Goal: Check status: Check status

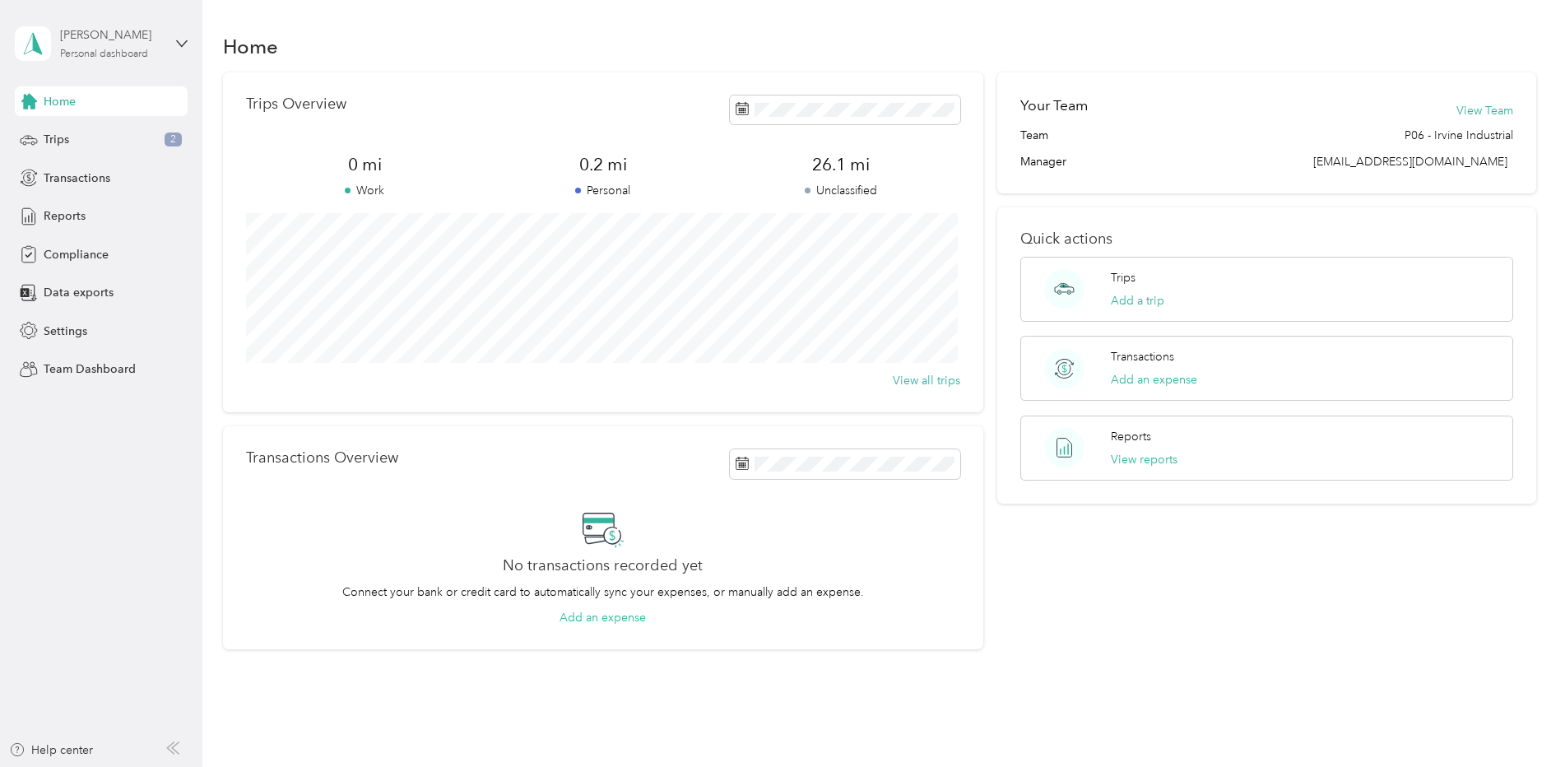
click at [112, 36] on div "[PERSON_NAME]" at bounding box center [111, 34] width 103 height 17
click at [95, 129] on div "Team dashboard" at bounding box center [74, 135] width 88 height 17
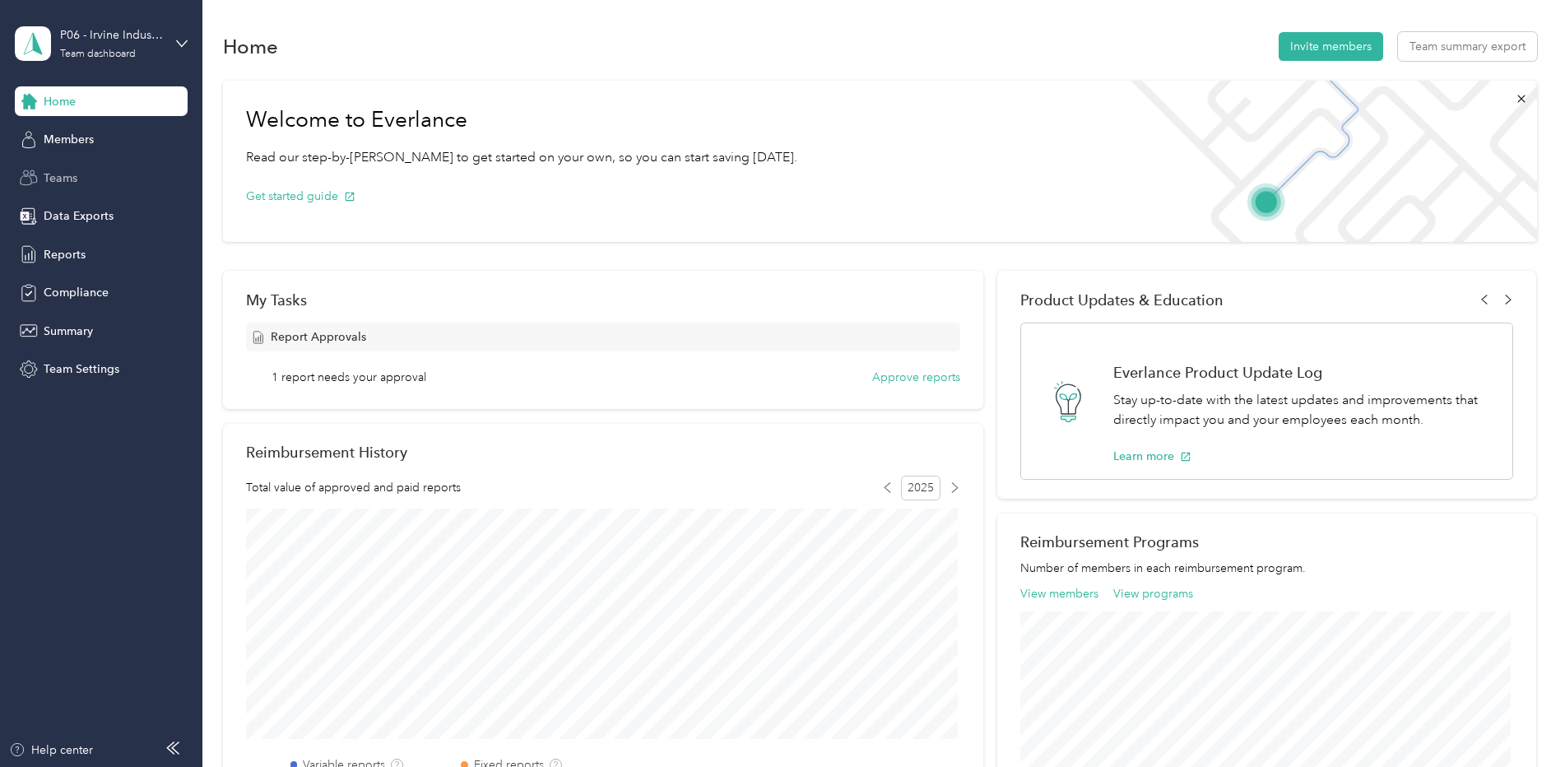
click at [54, 172] on span "Teams" at bounding box center [61, 178] width 34 height 17
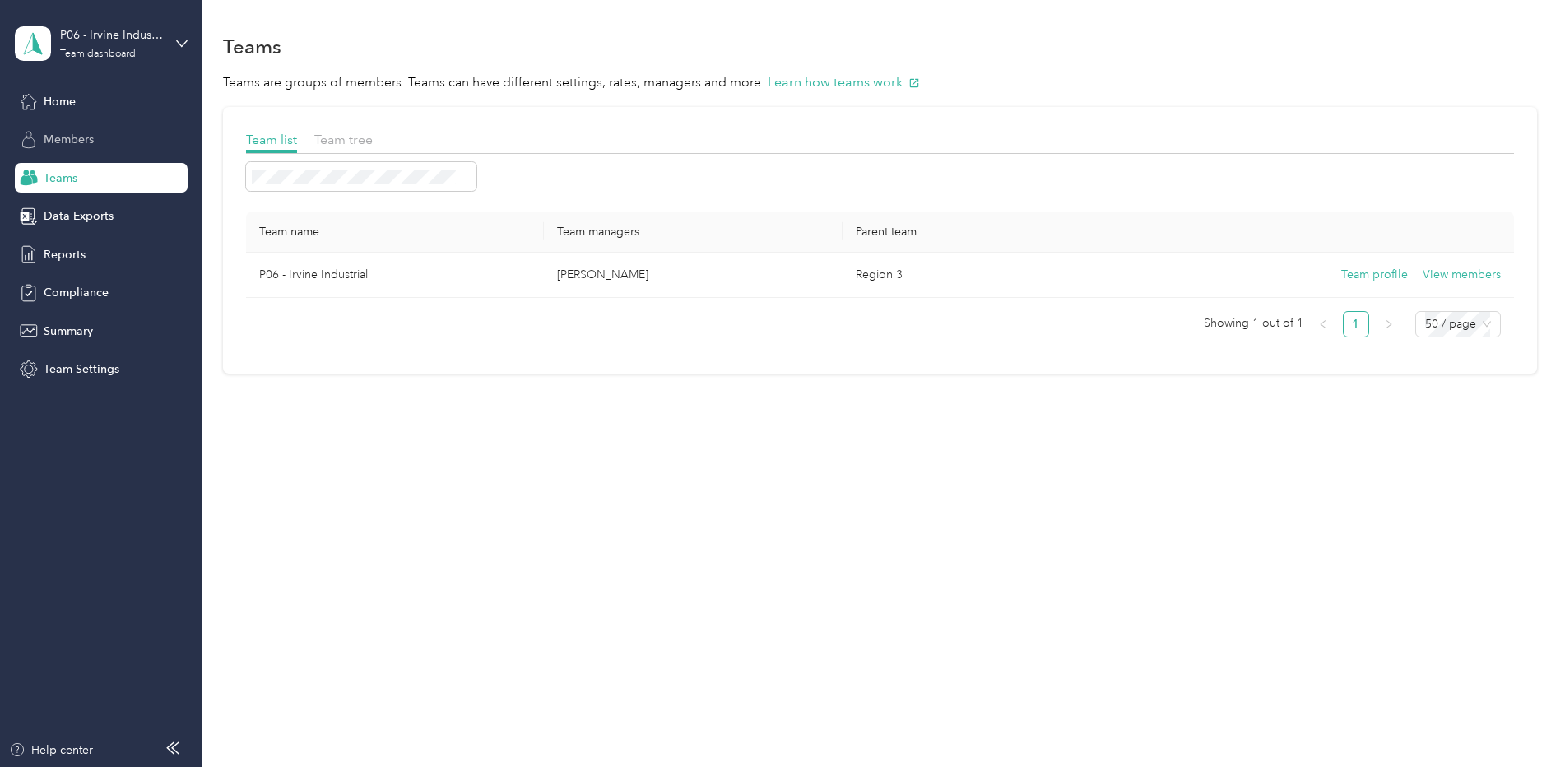
click at [63, 139] on span "Members" at bounding box center [69, 139] width 50 height 17
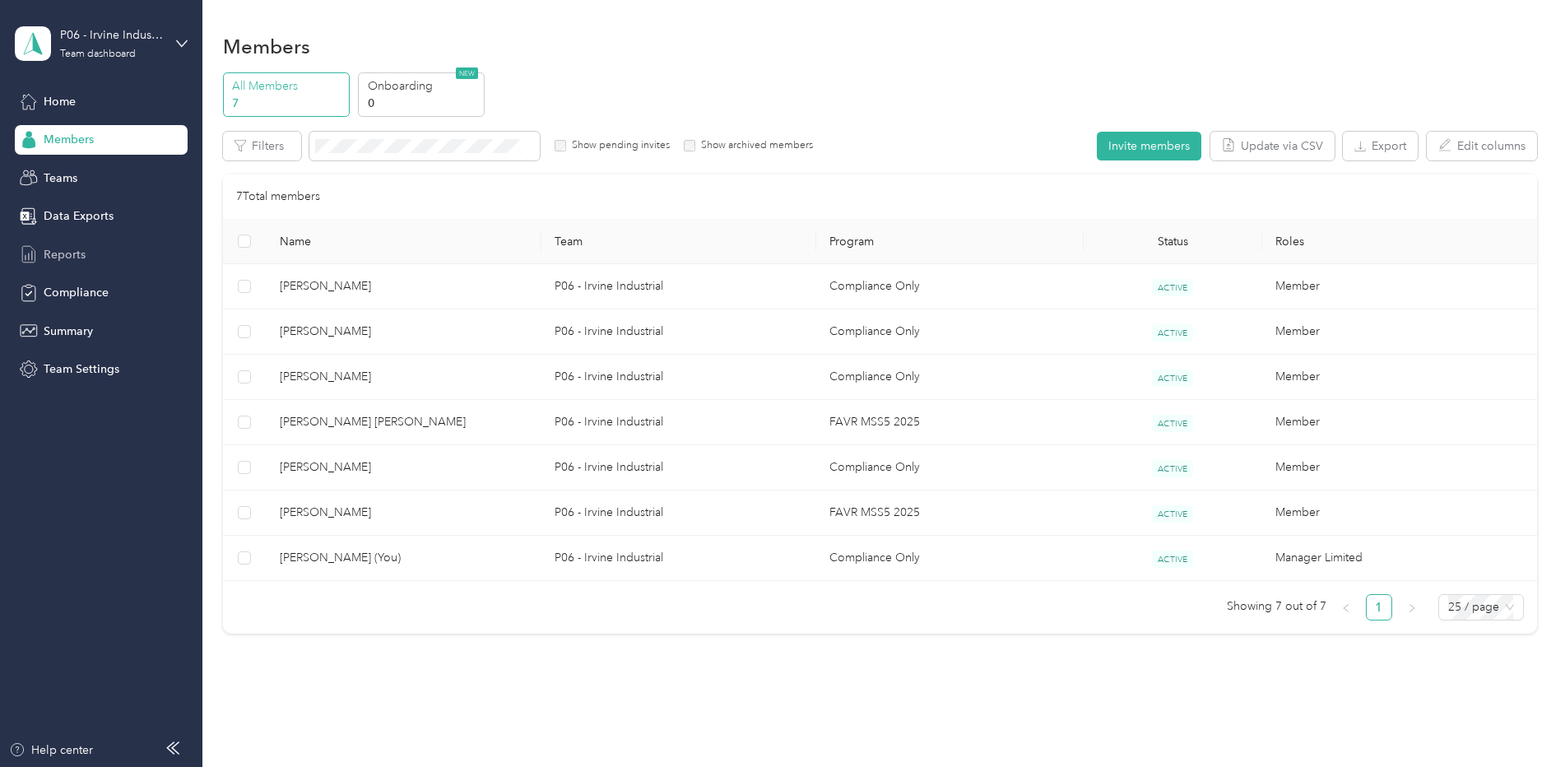
click at [62, 255] on span "Reports" at bounding box center [65, 254] width 42 height 17
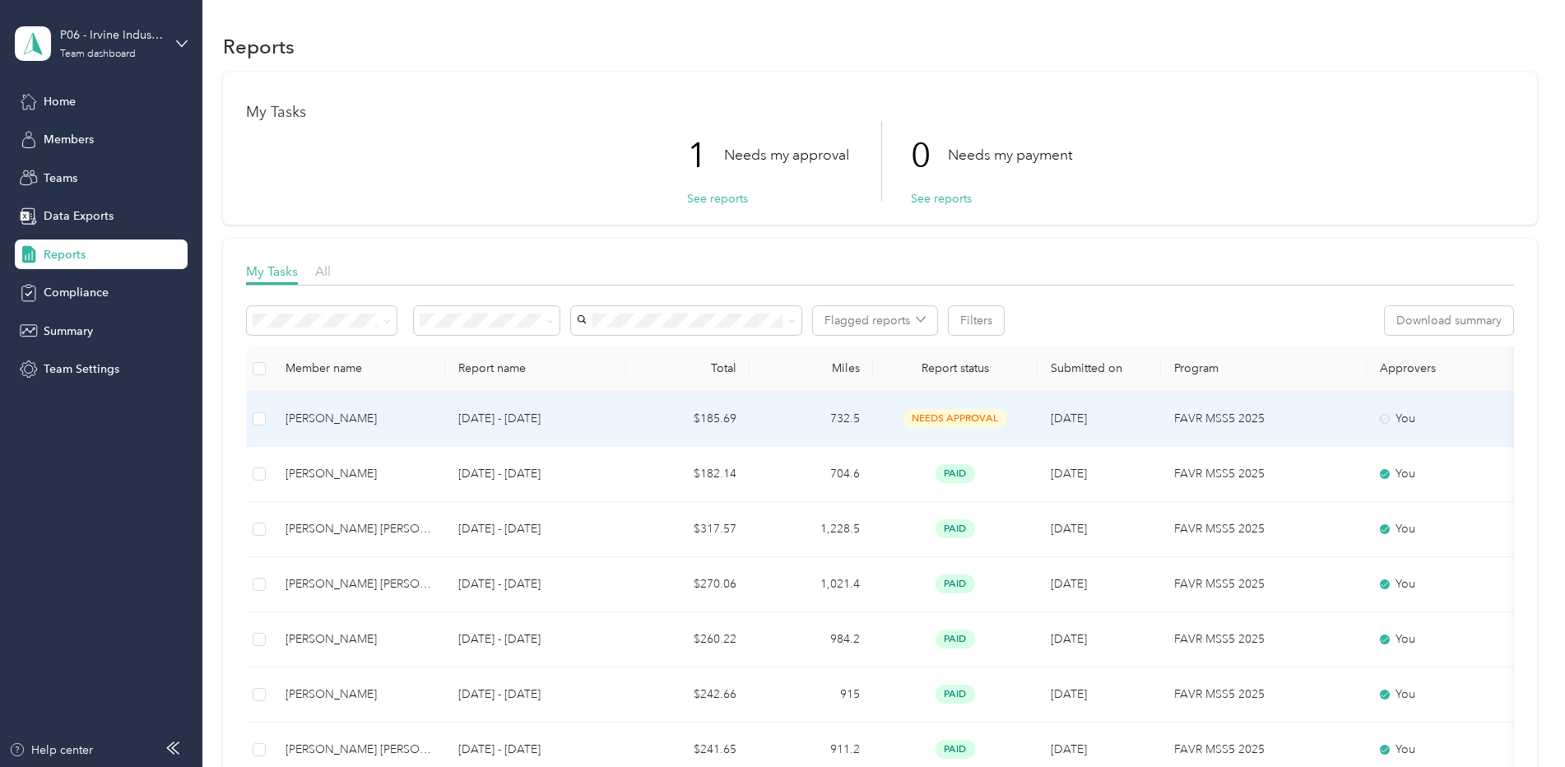
click at [419, 411] on div "[PERSON_NAME]" at bounding box center [359, 419] width 146 height 18
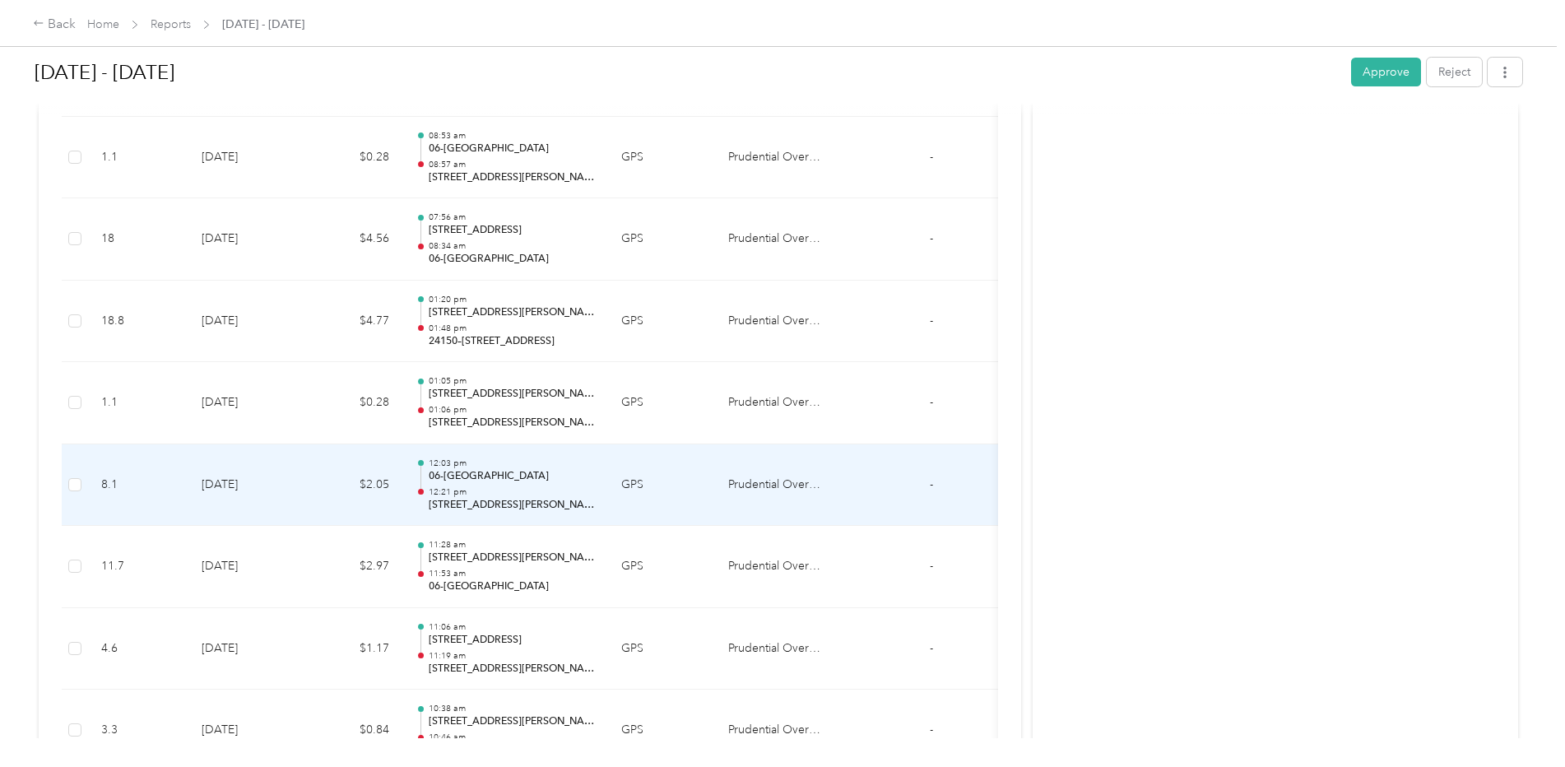
scroll to position [3998, 0]
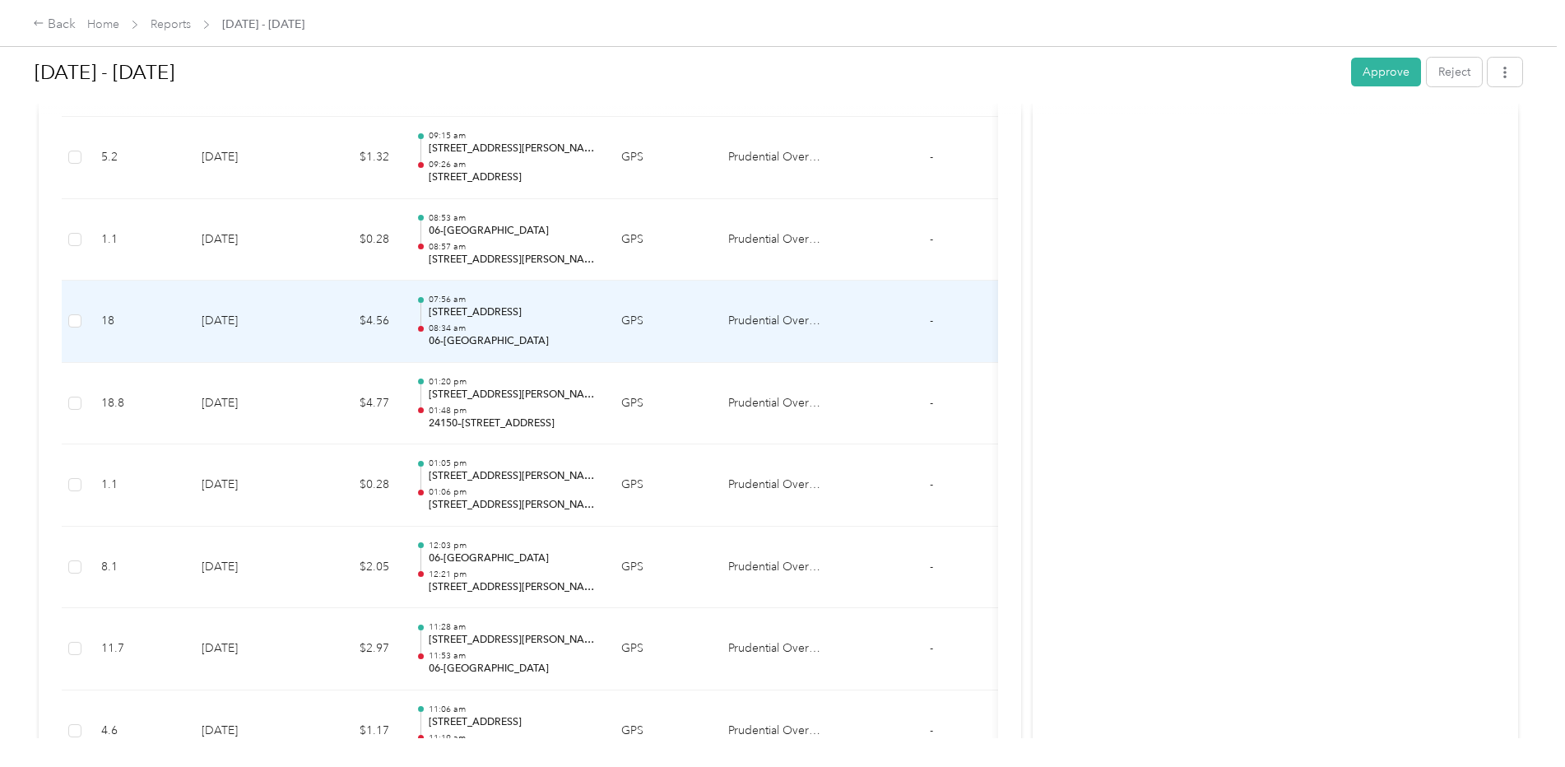
click at [488, 323] on p "08:34 am" at bounding box center [512, 329] width 166 height 12
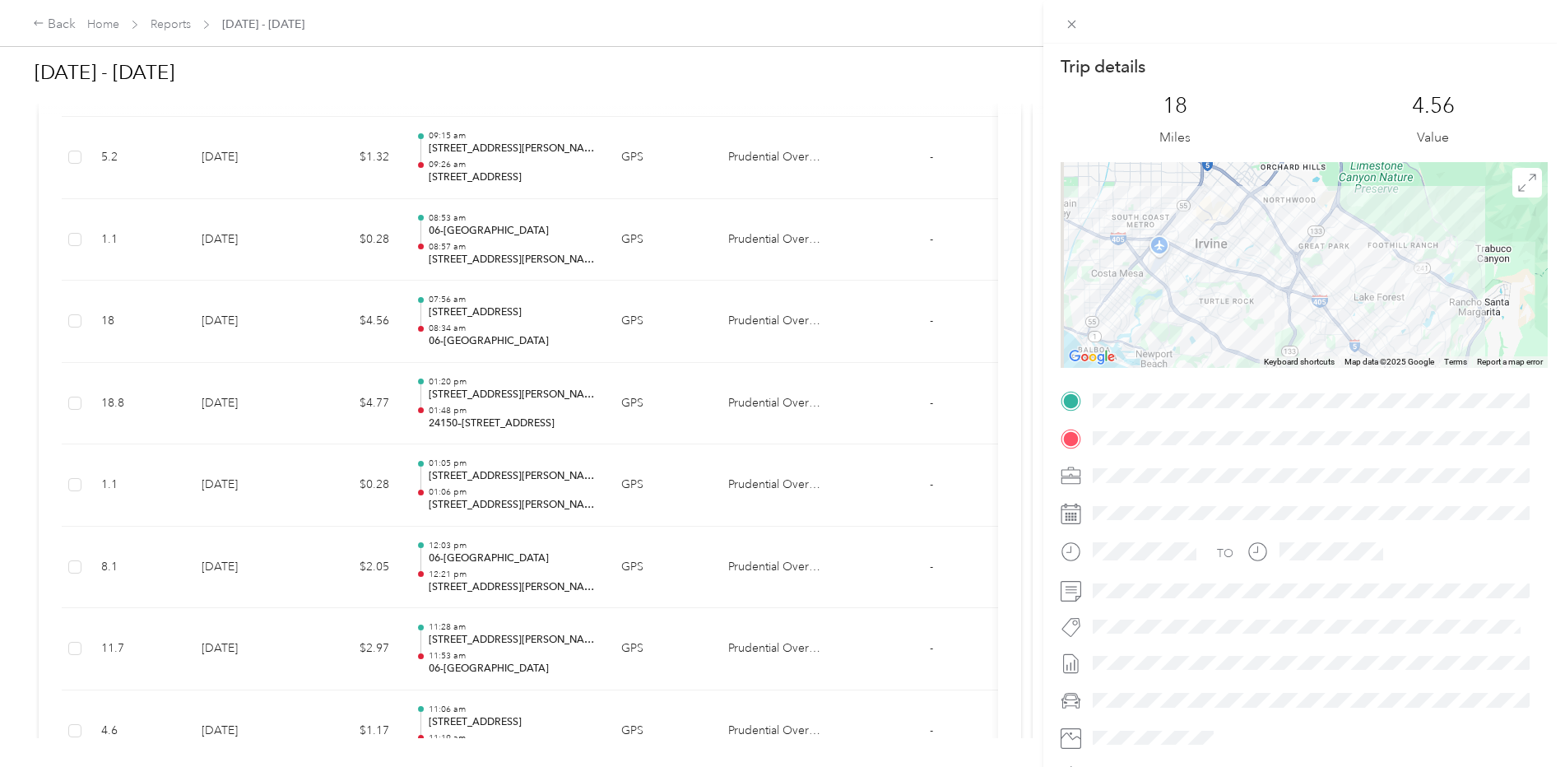
click at [483, 408] on div "Trip details This trip cannot be edited because it is either under review, appr…" at bounding box center [782, 383] width 1565 height 767
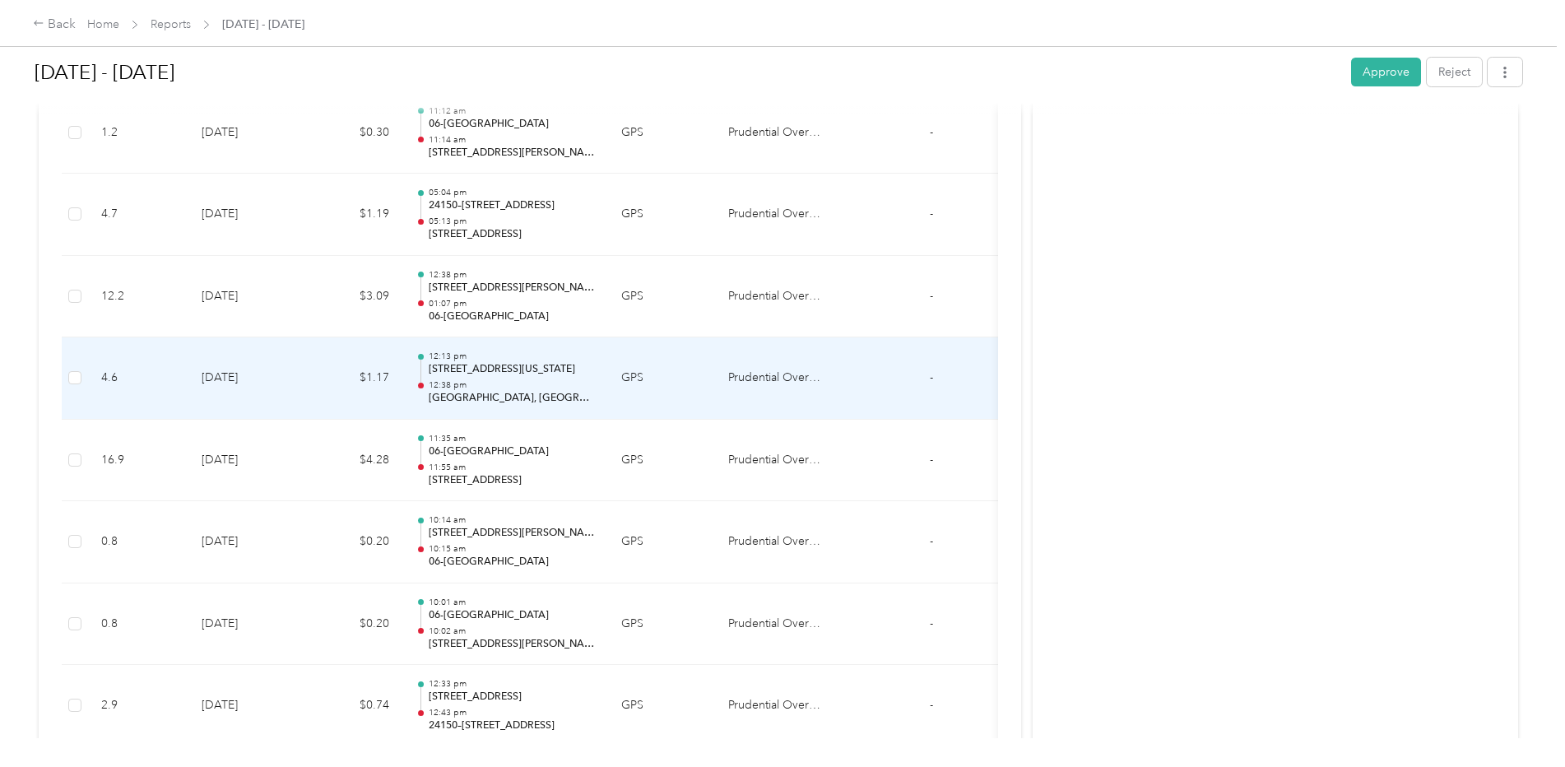
scroll to position [3257, 0]
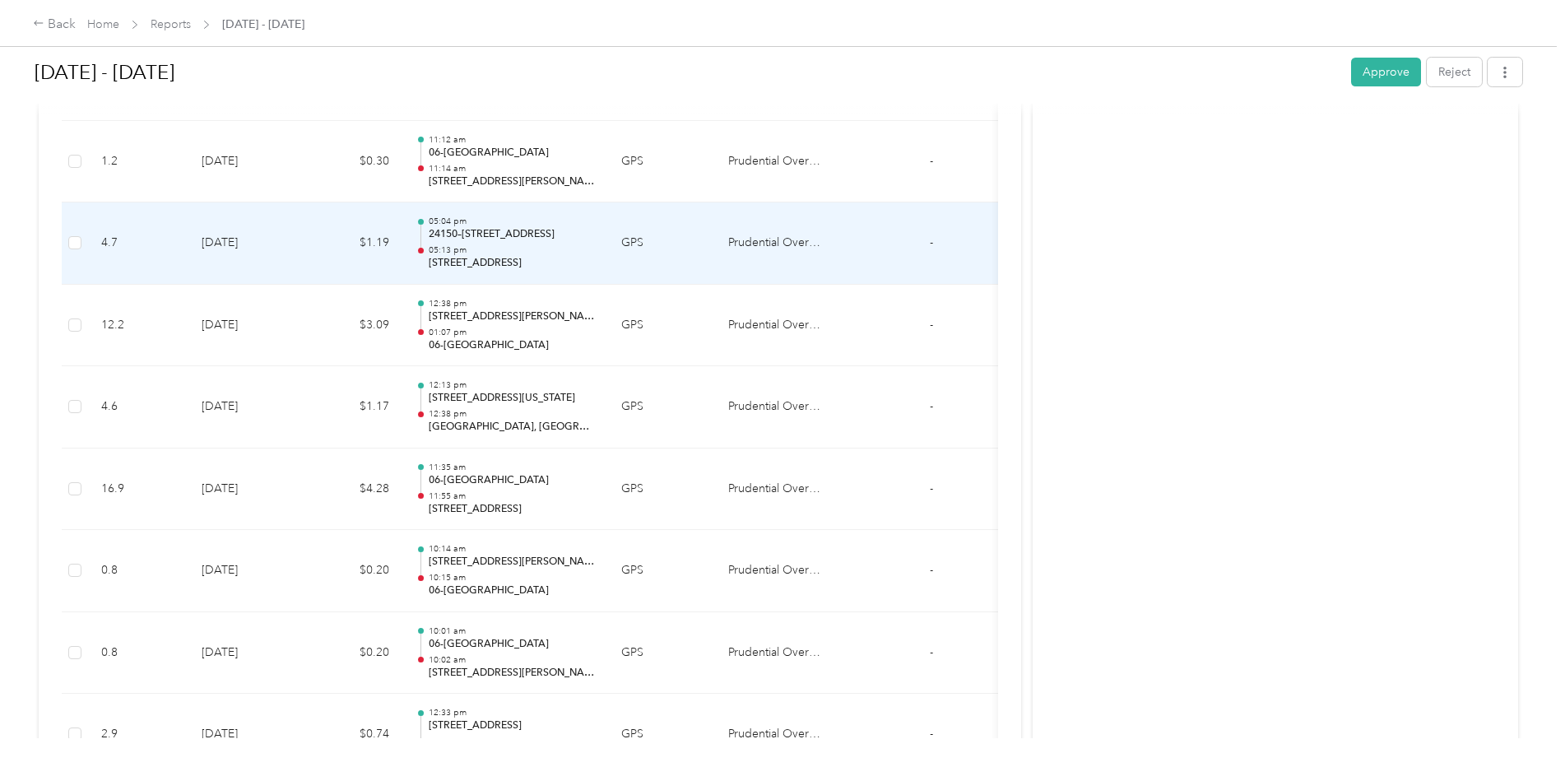
click at [519, 253] on p "05:13 pm" at bounding box center [512, 250] width 166 height 12
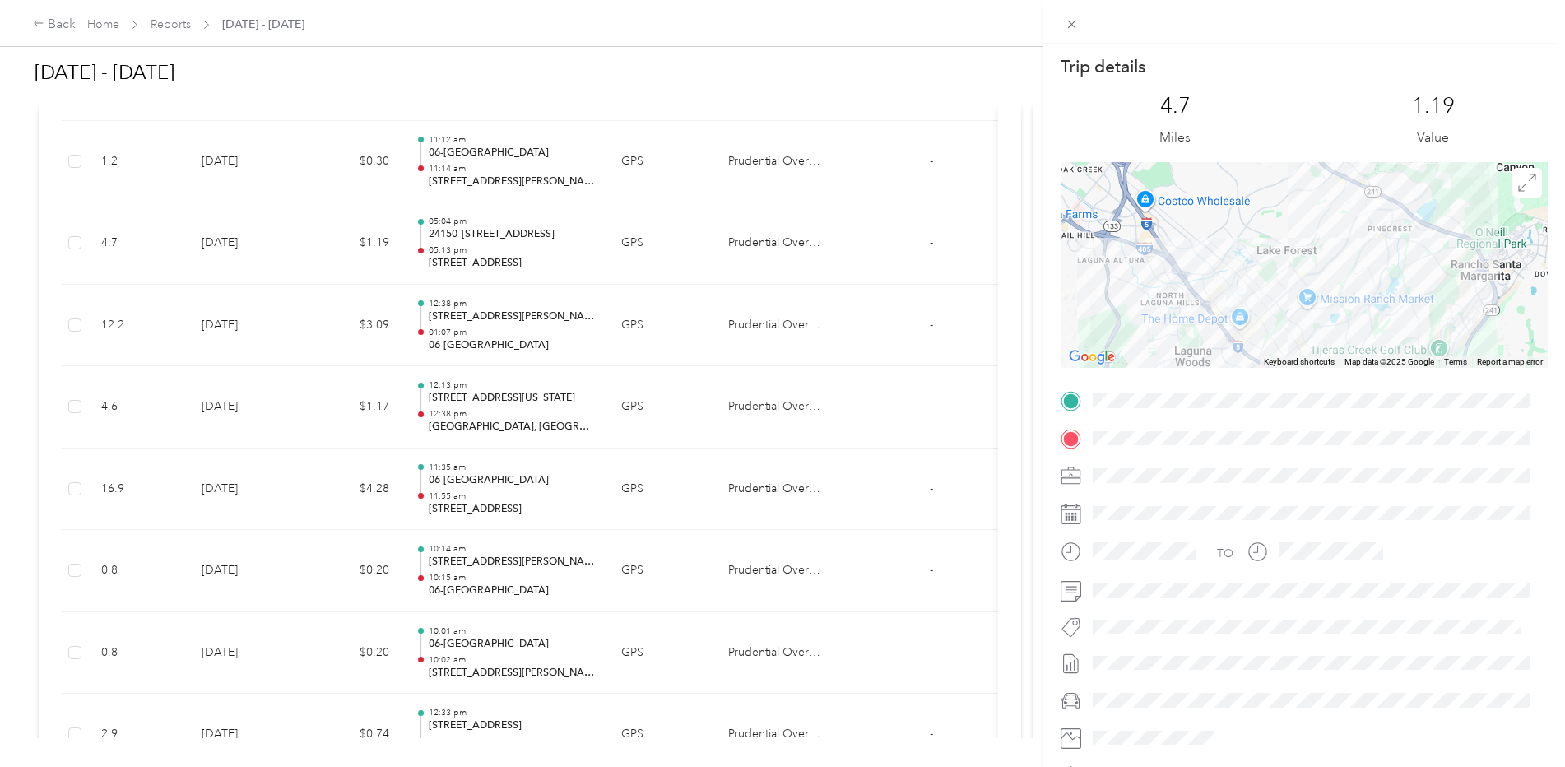
click at [504, 247] on div "Trip details This trip cannot be edited because it is either under review, appr…" at bounding box center [782, 383] width 1565 height 767
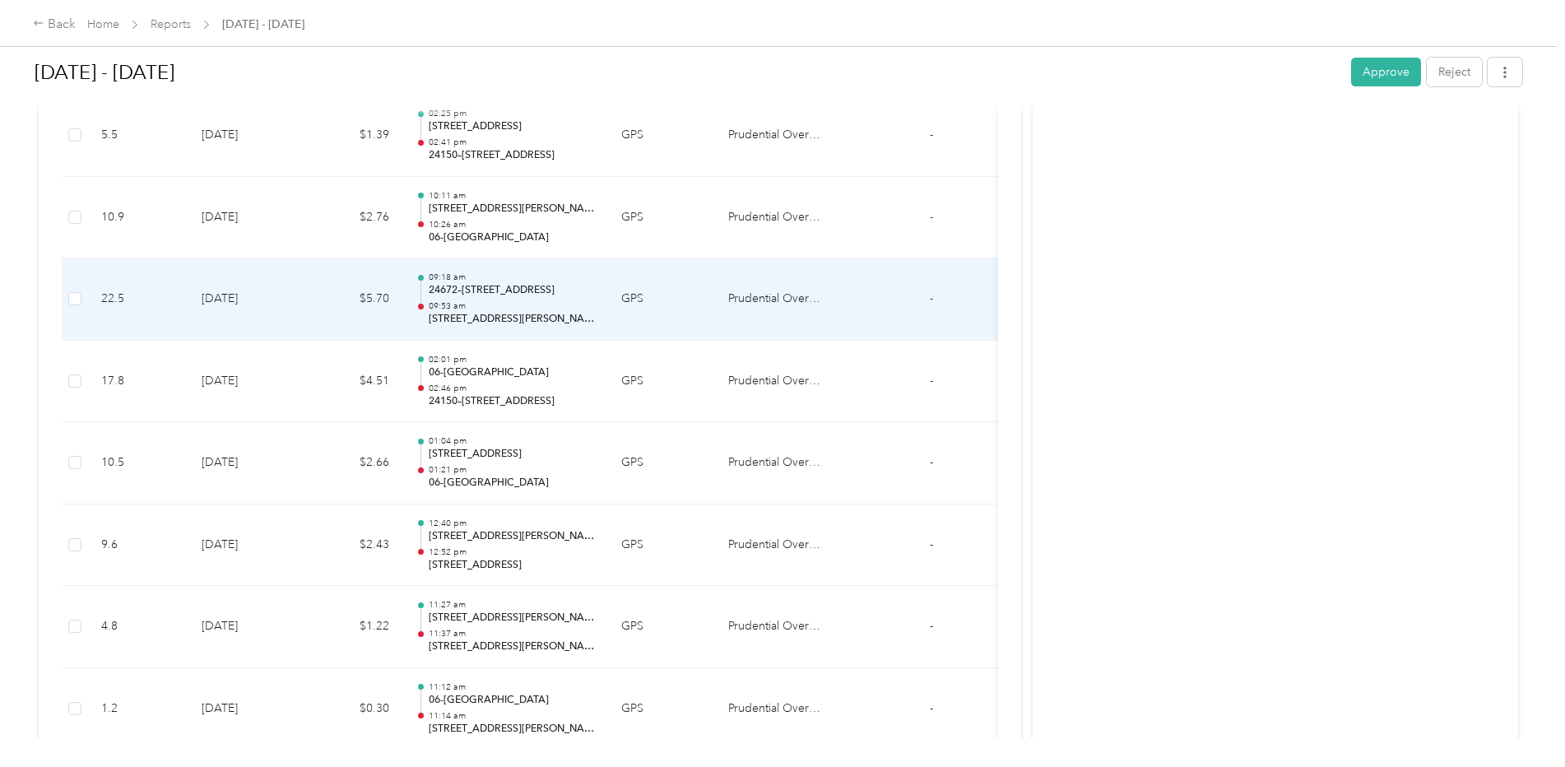
scroll to position [2681, 0]
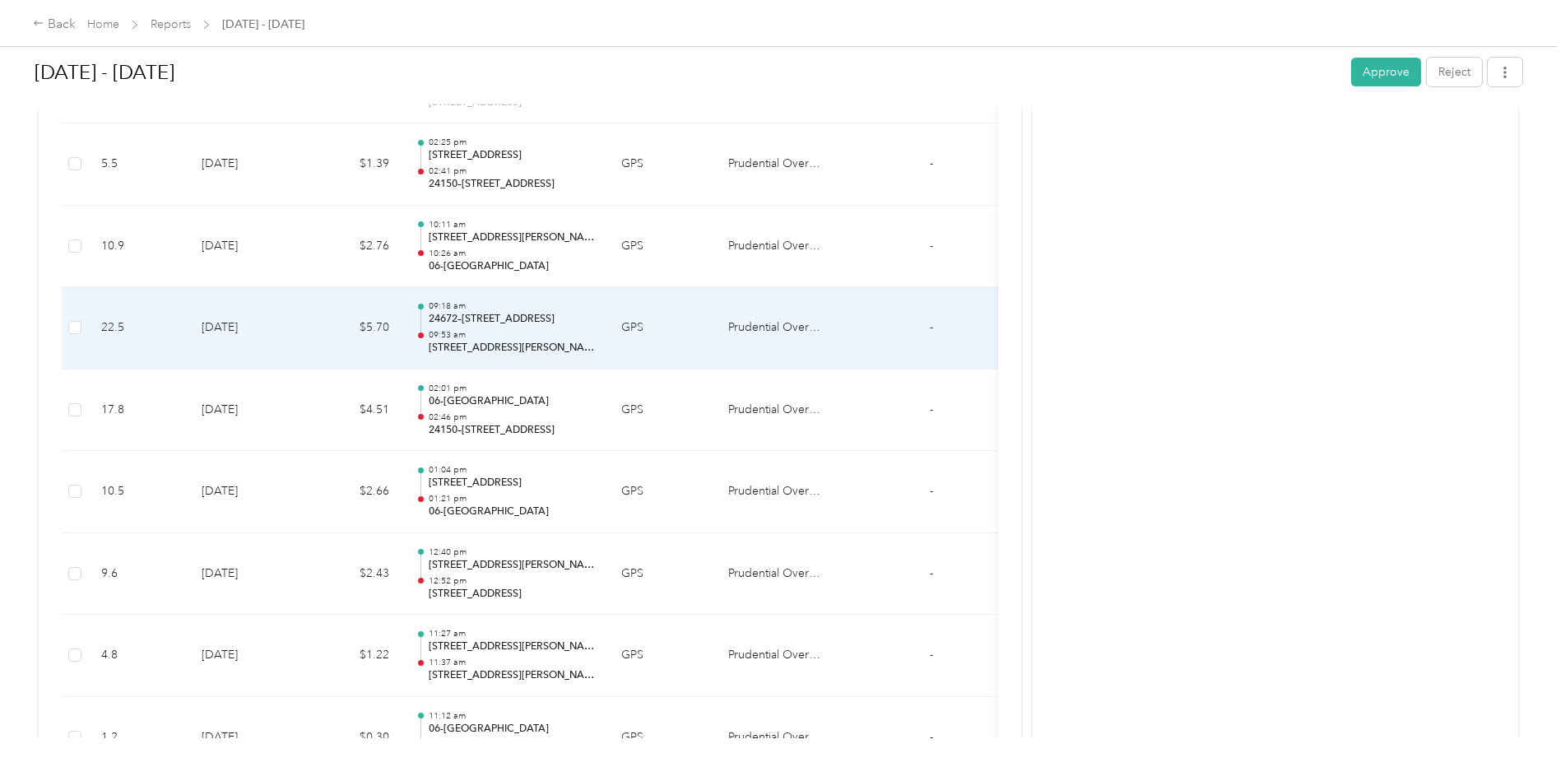
click at [509, 345] on p "[STREET_ADDRESS][PERSON_NAME]" at bounding box center [512, 348] width 166 height 15
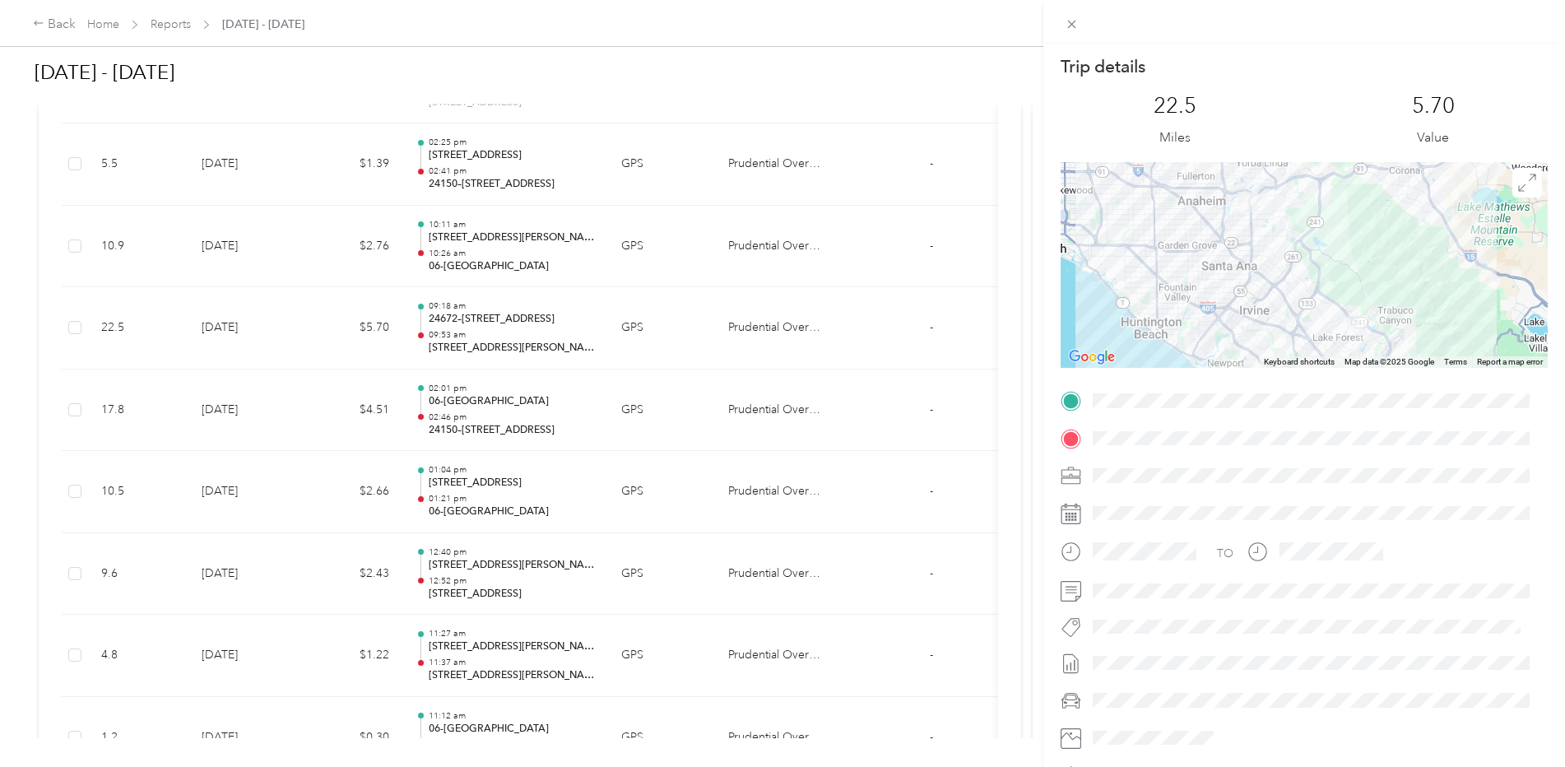
click at [500, 346] on div "Trip details This trip cannot be edited because it is either under review, appr…" at bounding box center [782, 383] width 1565 height 767
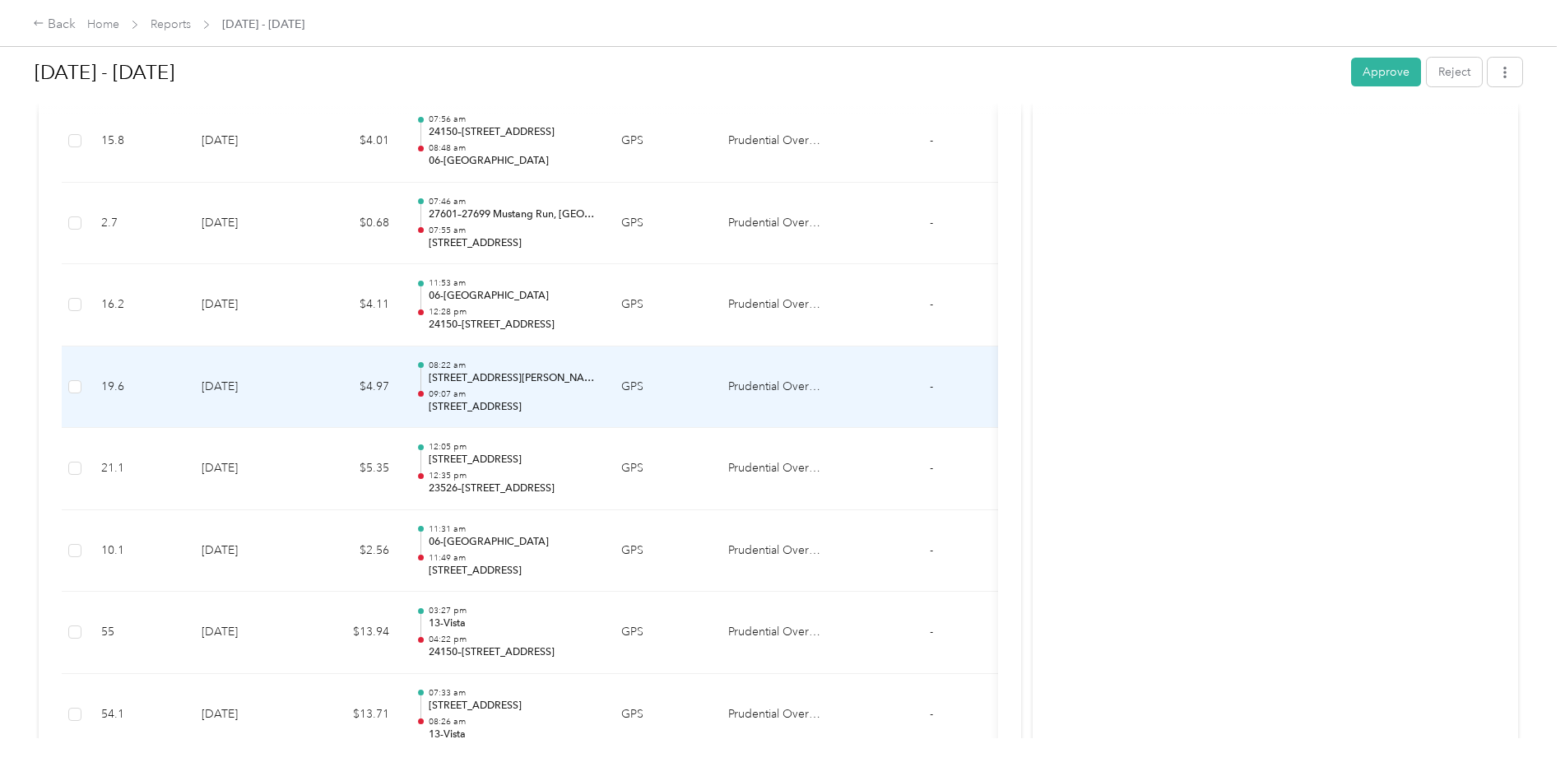
scroll to position [1694, 0]
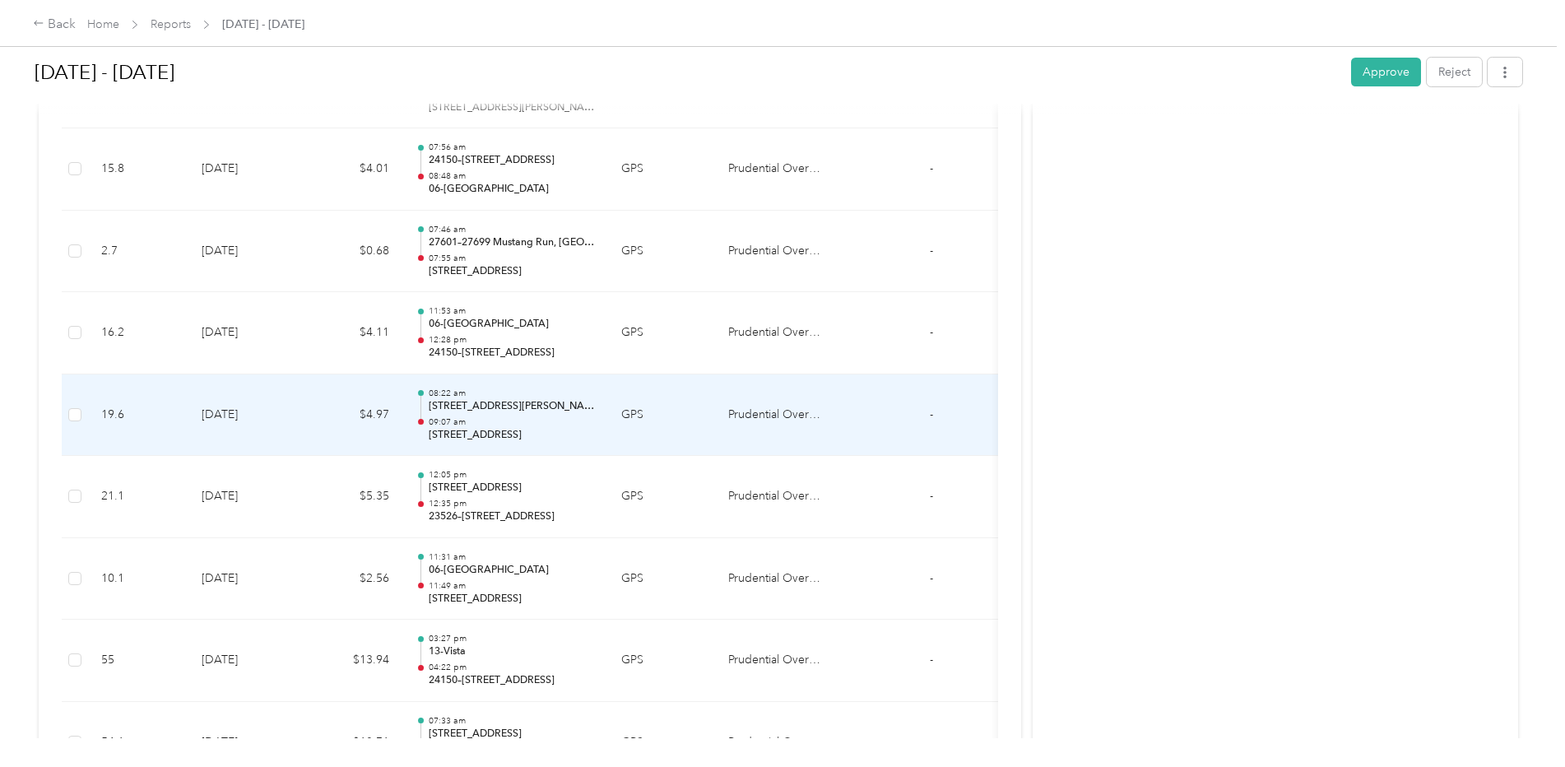
click at [528, 410] on p "[STREET_ADDRESS][PERSON_NAME][PERSON_NAME]" at bounding box center [512, 406] width 166 height 15
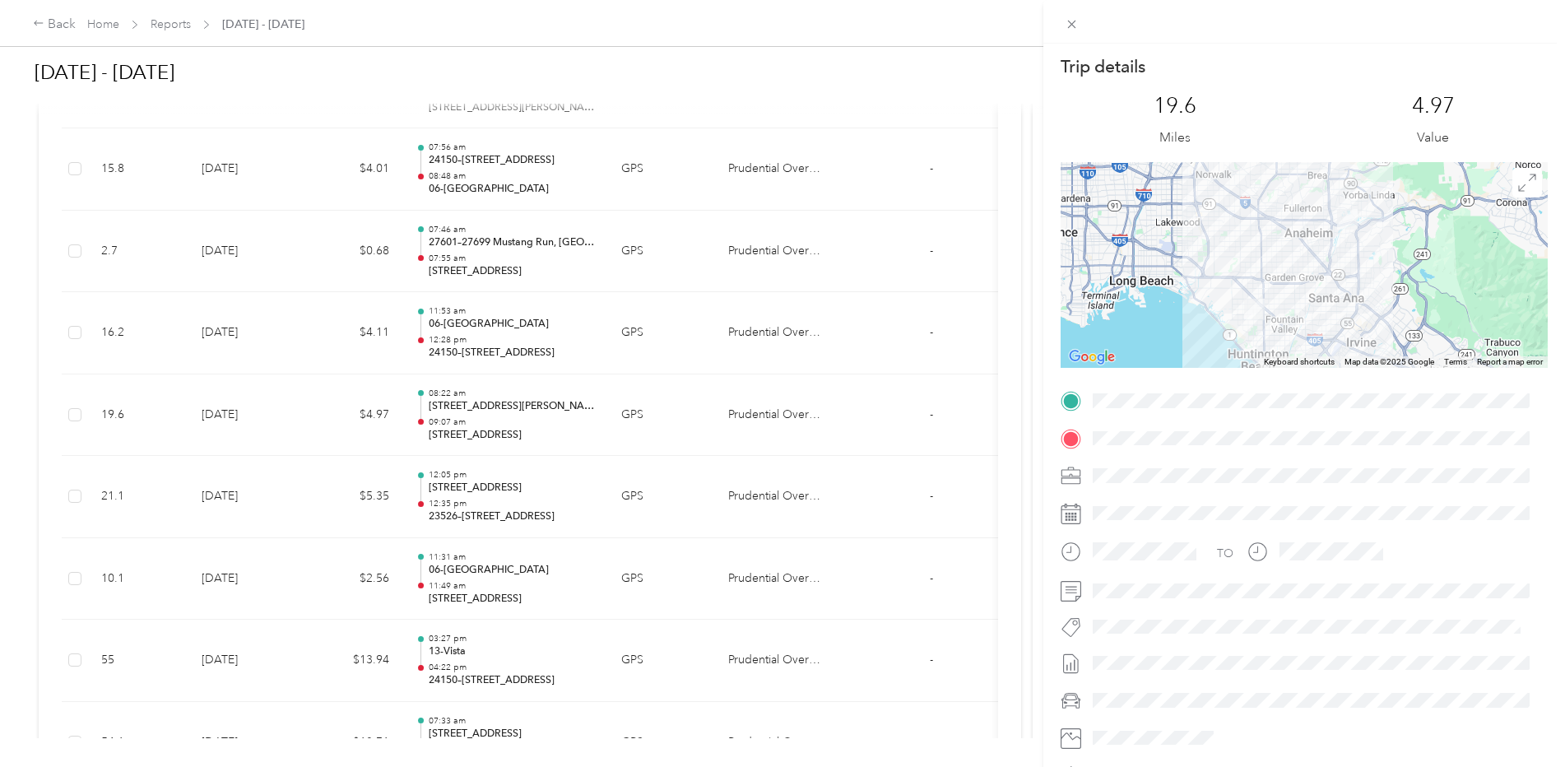
click at [486, 342] on div "Trip details This trip cannot be edited because it is either under review, appr…" at bounding box center [782, 383] width 1565 height 767
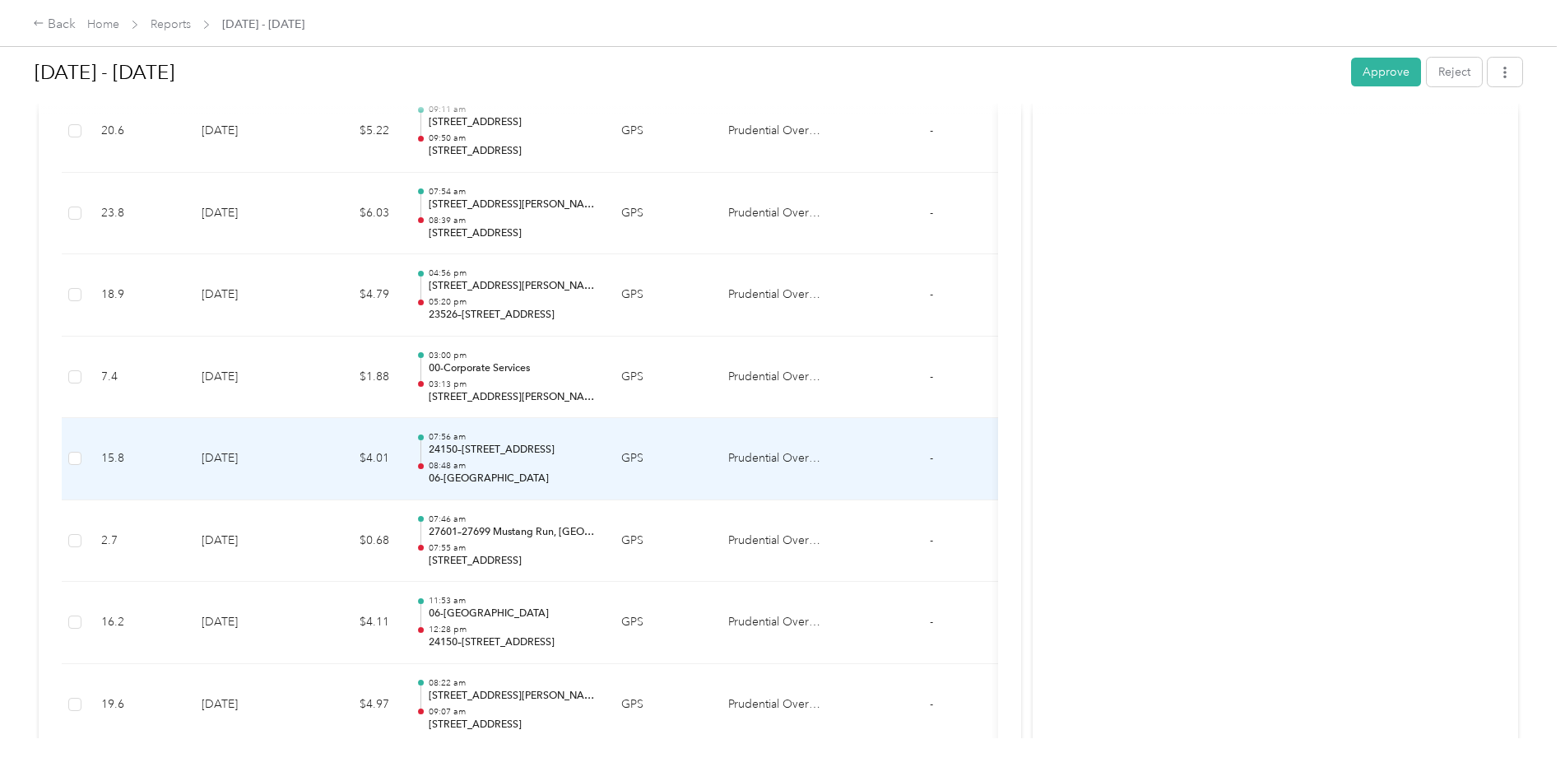
scroll to position [1364, 0]
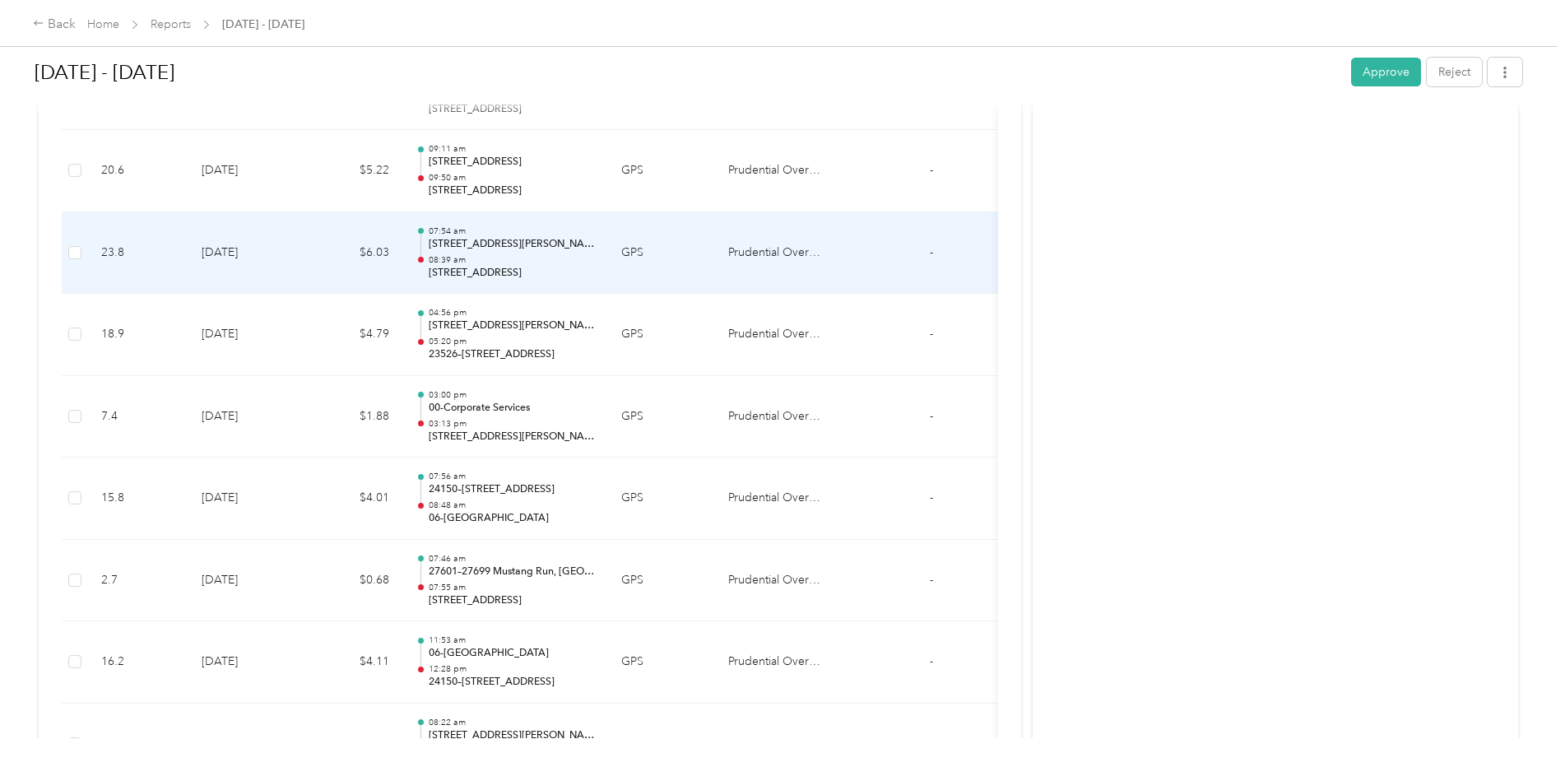
click at [483, 261] on p "08:39 am" at bounding box center [512, 260] width 166 height 12
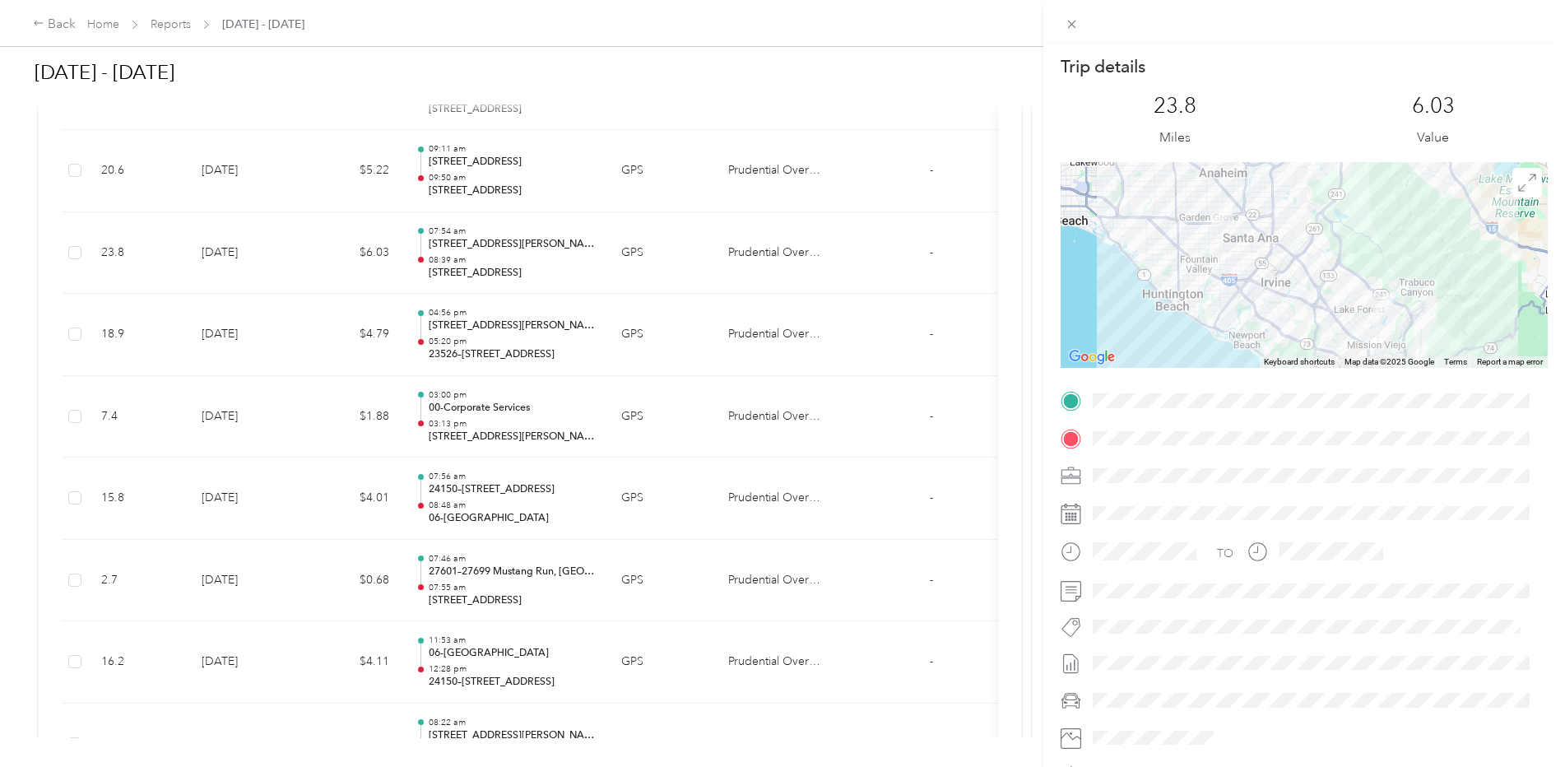
click at [498, 256] on div "Trip details This trip cannot be edited because it is either under review, appr…" at bounding box center [782, 383] width 1565 height 767
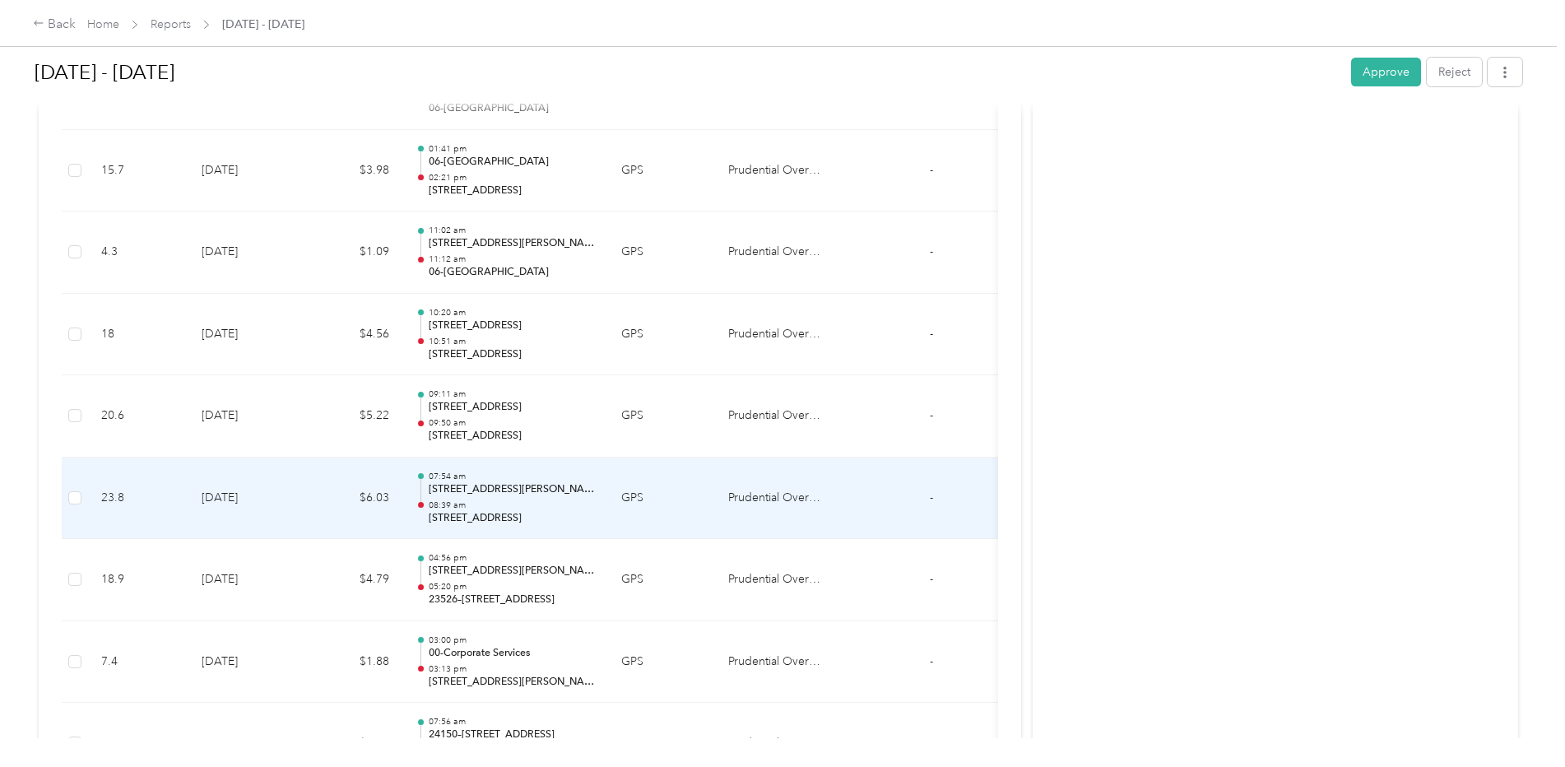
scroll to position [1118, 0]
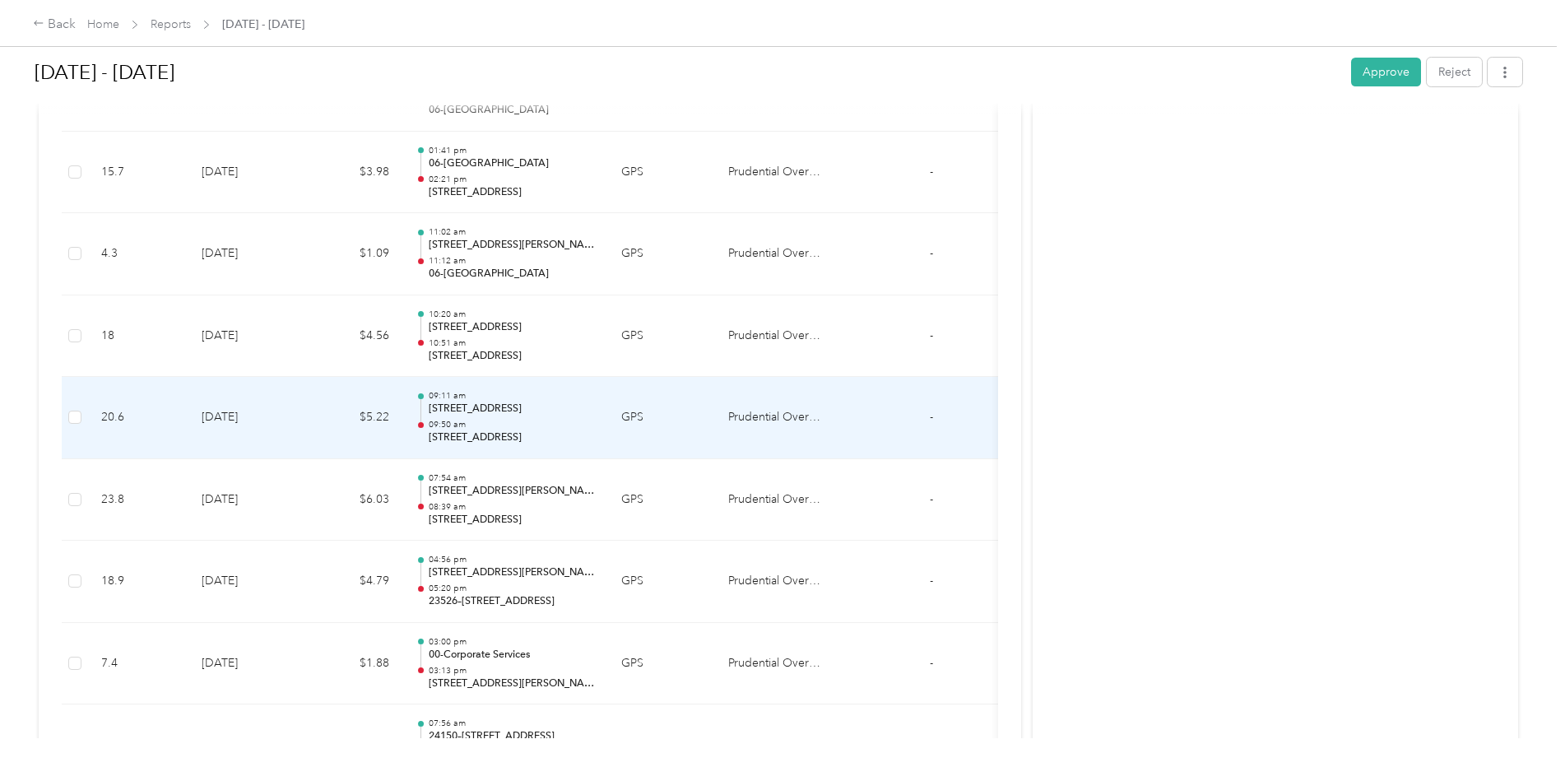
click at [511, 416] on p "[STREET_ADDRESS]" at bounding box center [512, 409] width 166 height 15
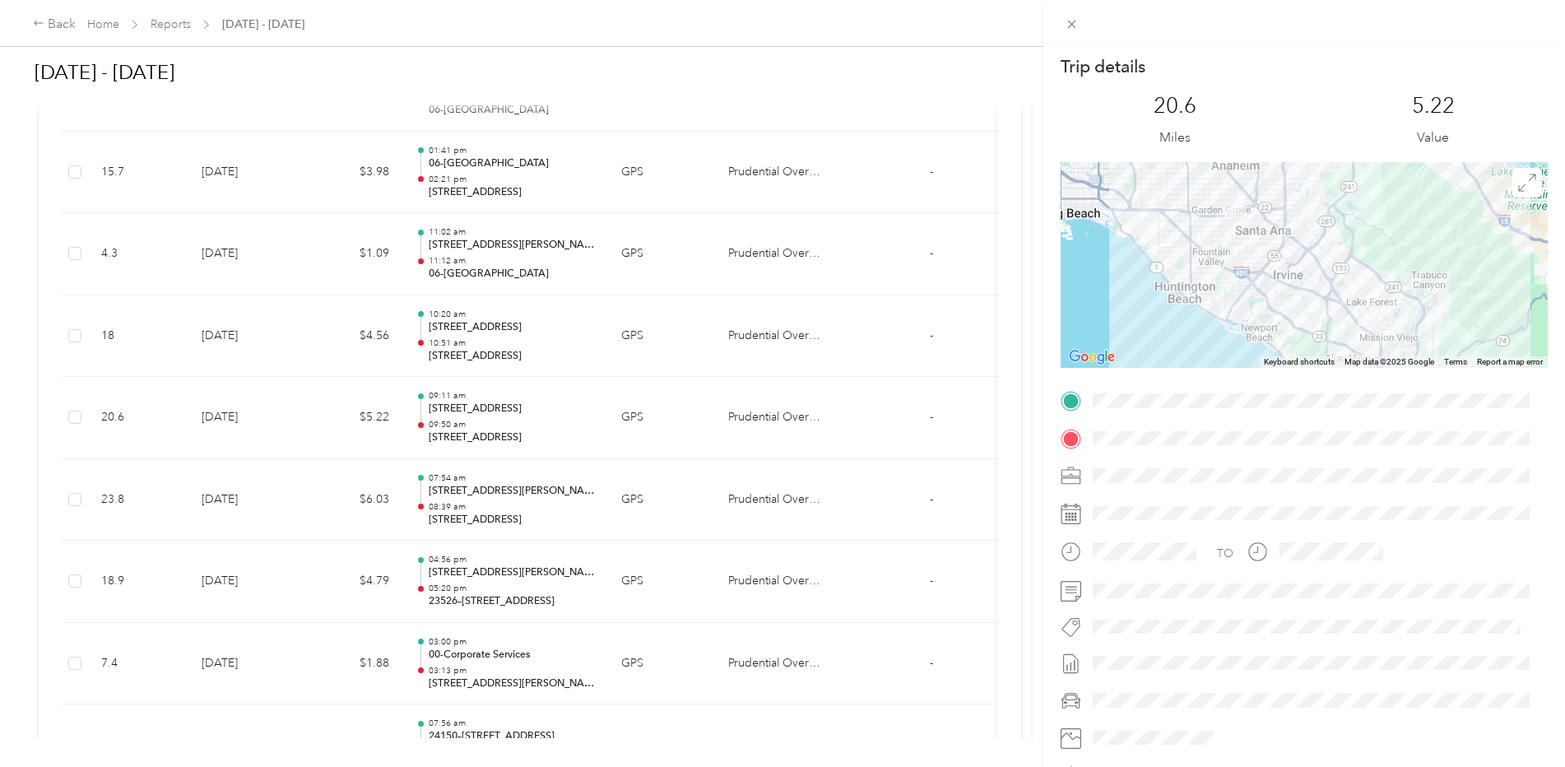
click at [513, 346] on div "Trip details This trip cannot be edited because it is either under review, appr…" at bounding box center [782, 383] width 1565 height 767
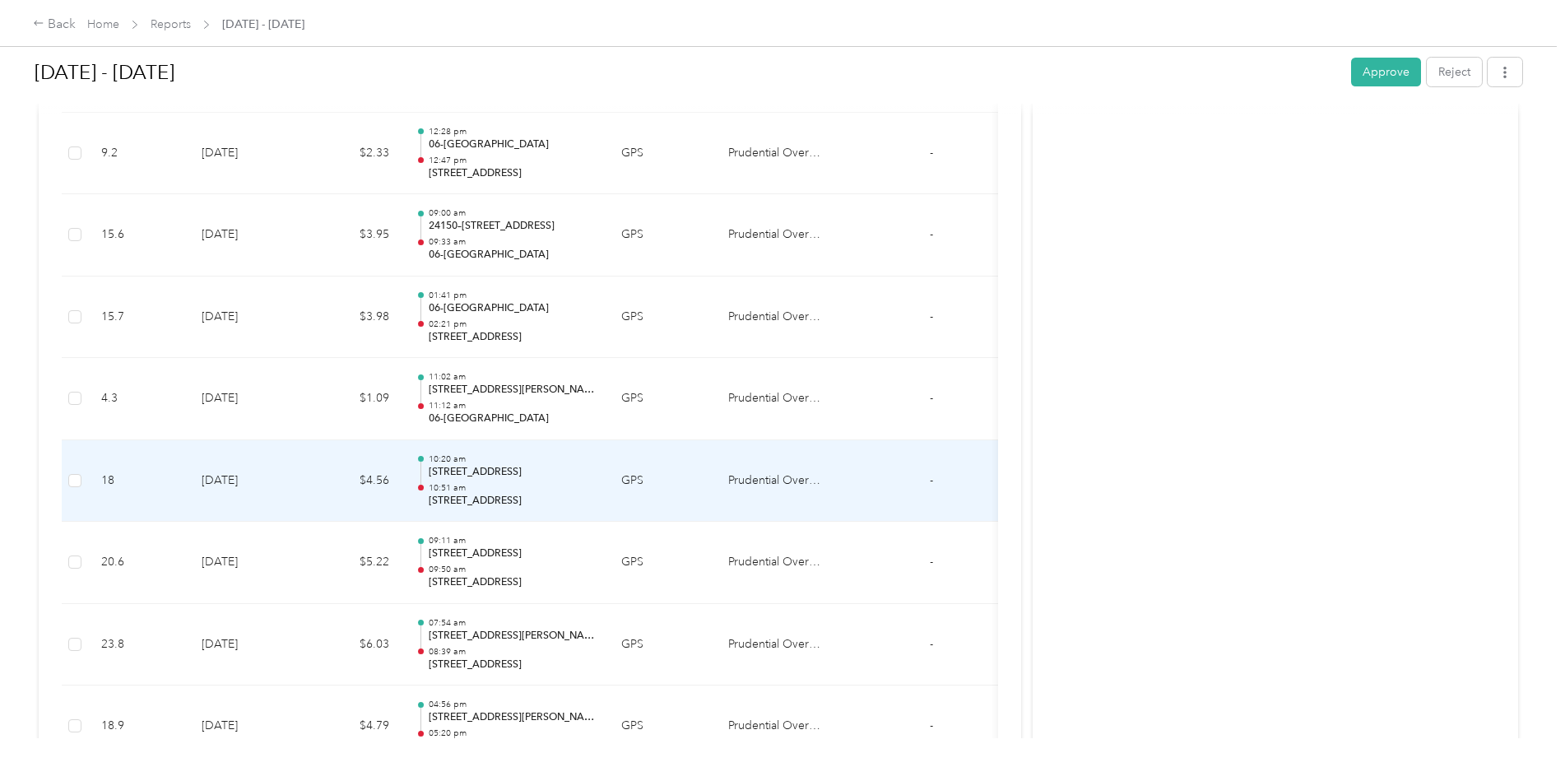
scroll to position [953, 0]
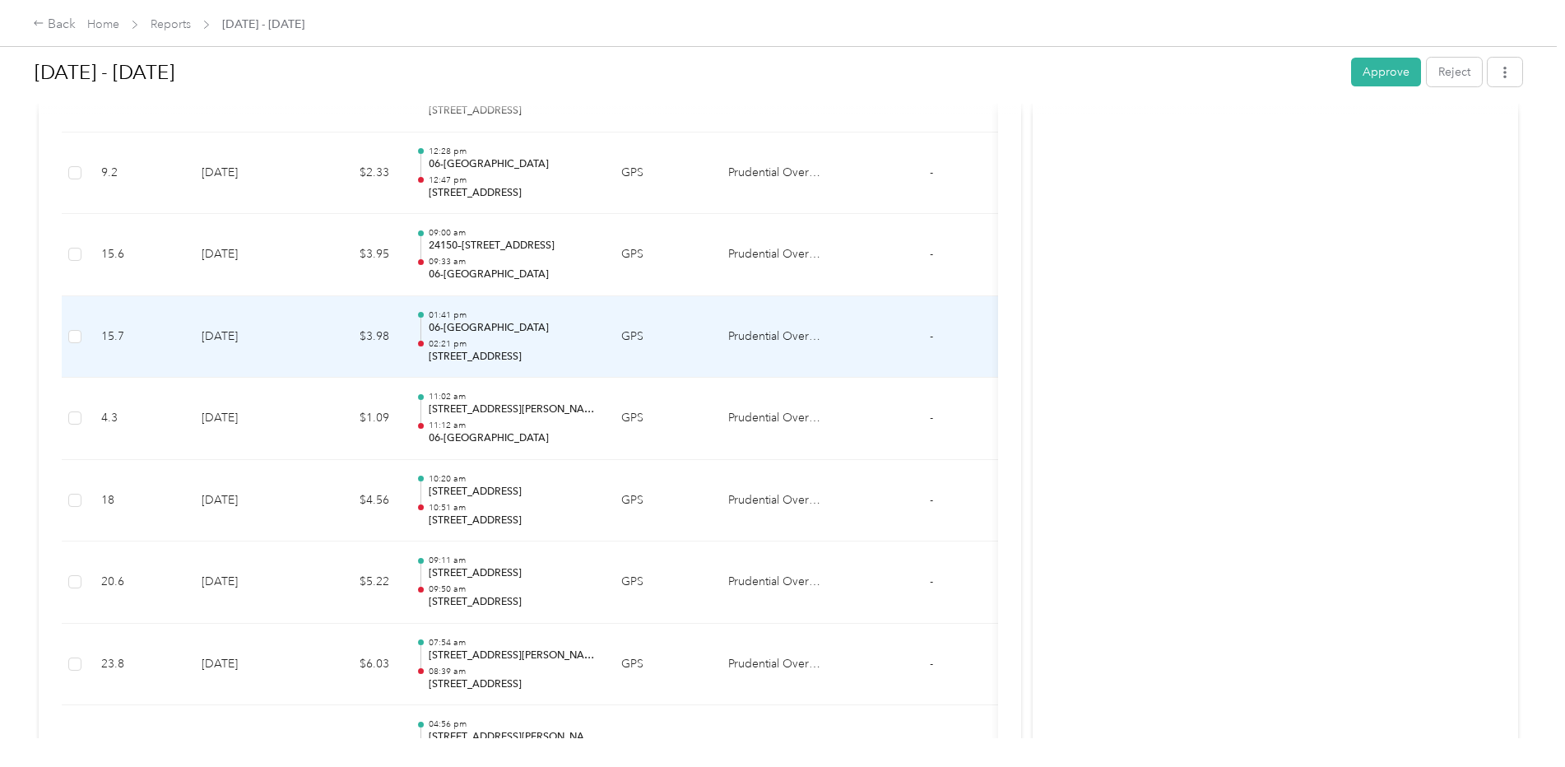
click at [497, 342] on p "02:21 pm" at bounding box center [512, 344] width 166 height 12
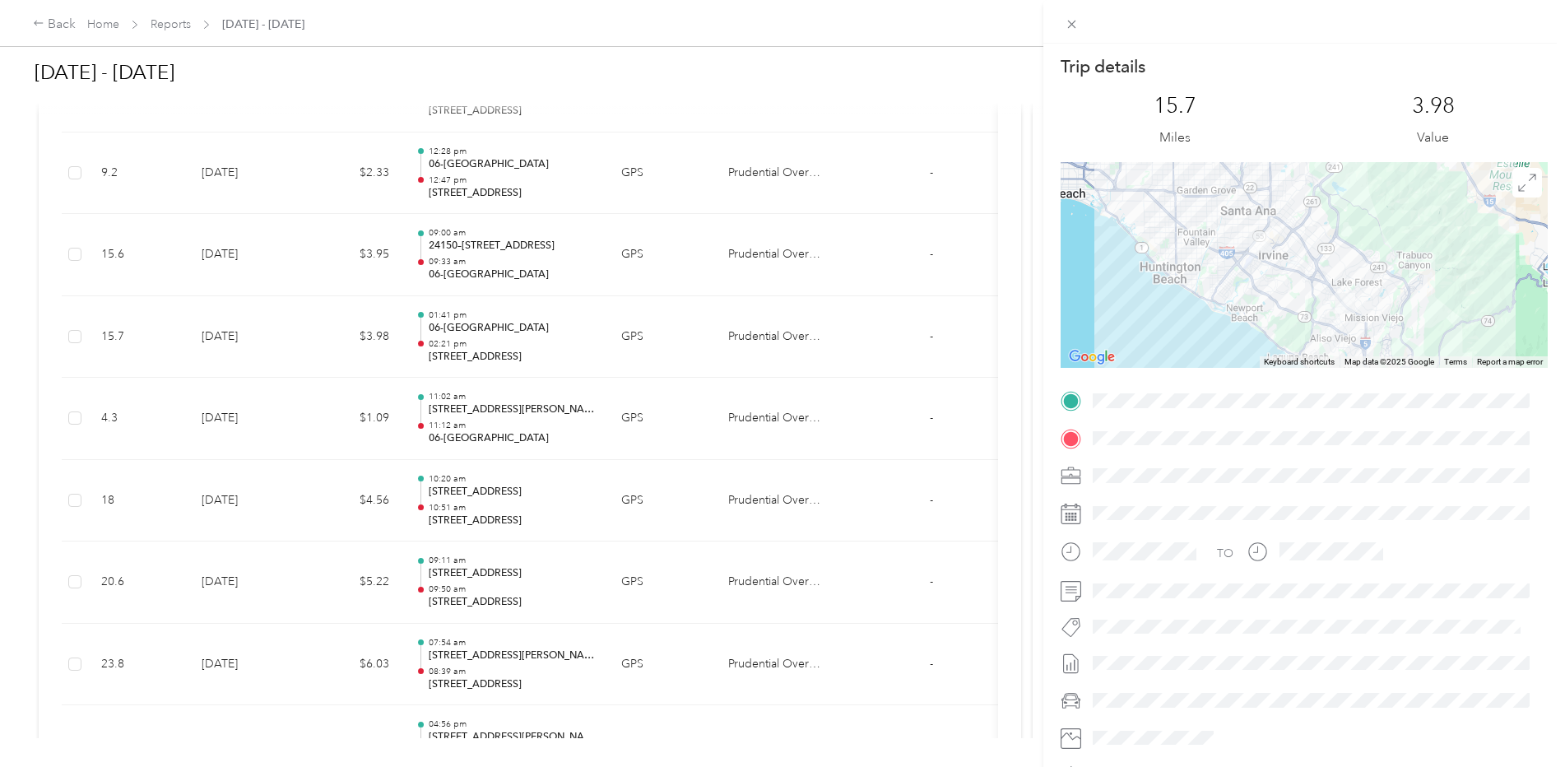
click at [490, 260] on div "Trip details This trip cannot be edited because it is either under review, appr…" at bounding box center [782, 383] width 1565 height 767
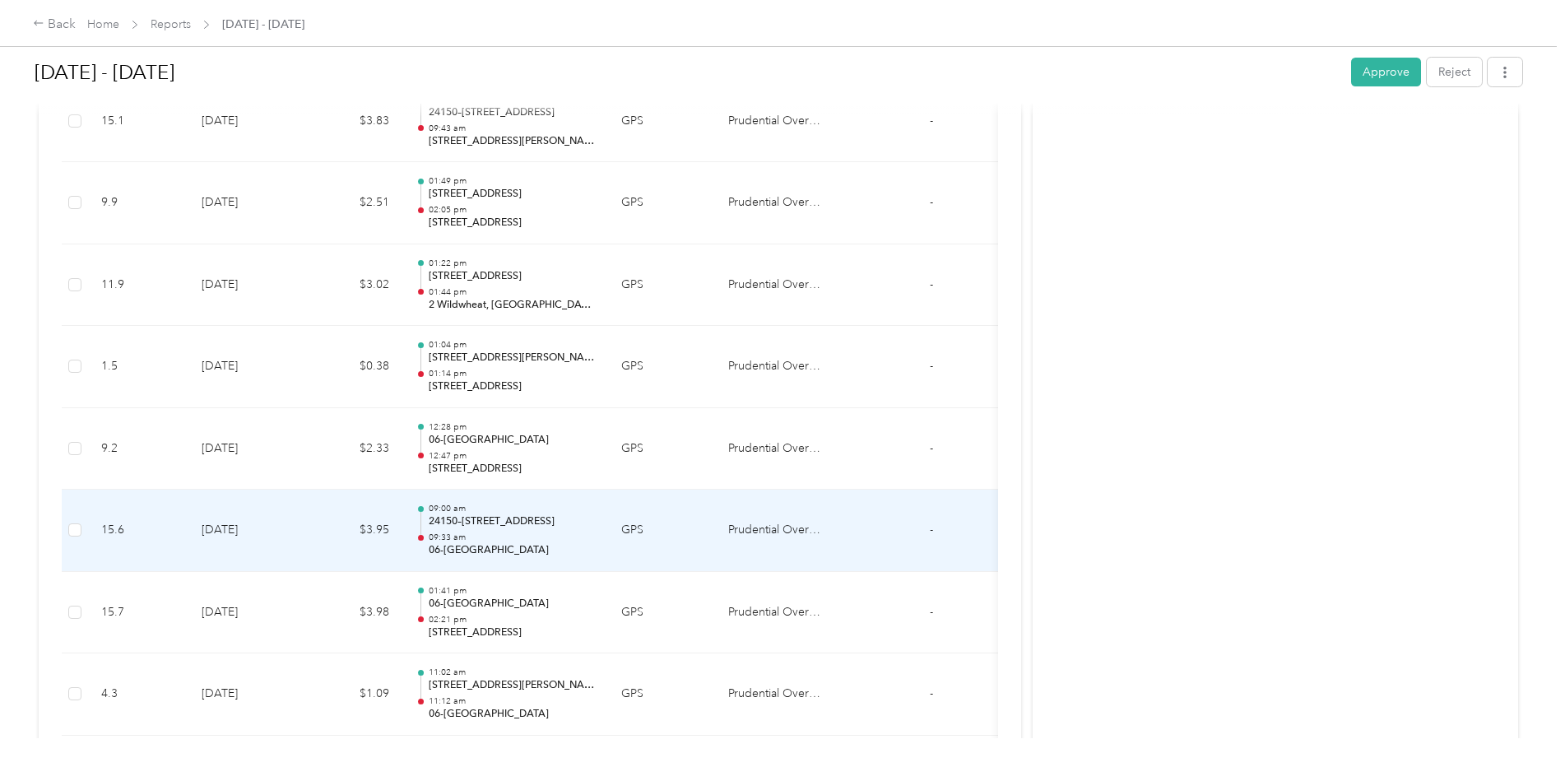
scroll to position [624, 0]
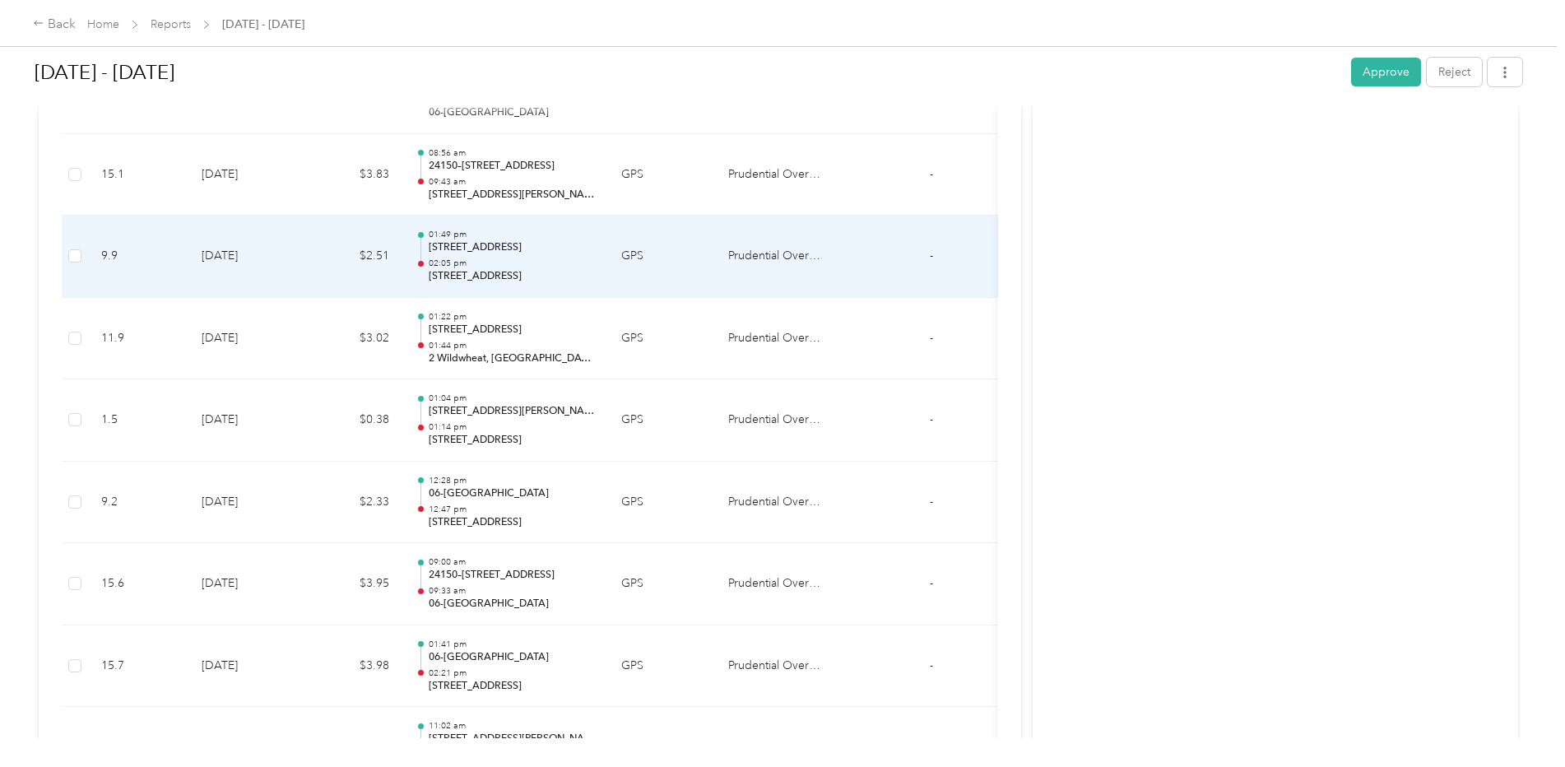
click at [509, 260] on p "02:05 pm" at bounding box center [512, 264] width 166 height 12
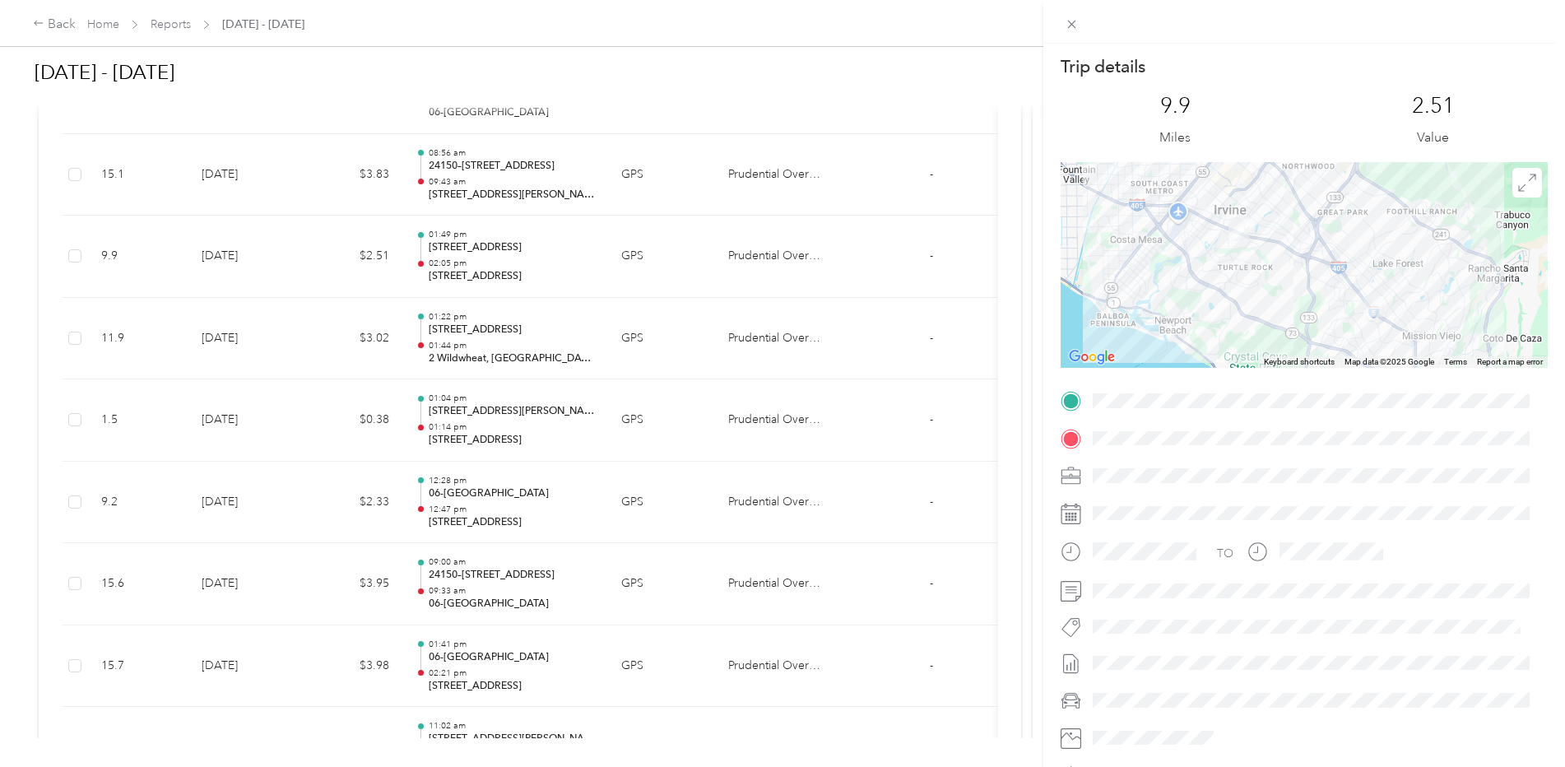
click at [515, 258] on div "Trip details This trip cannot be edited because it is either under review, appr…" at bounding box center [782, 383] width 1565 height 767
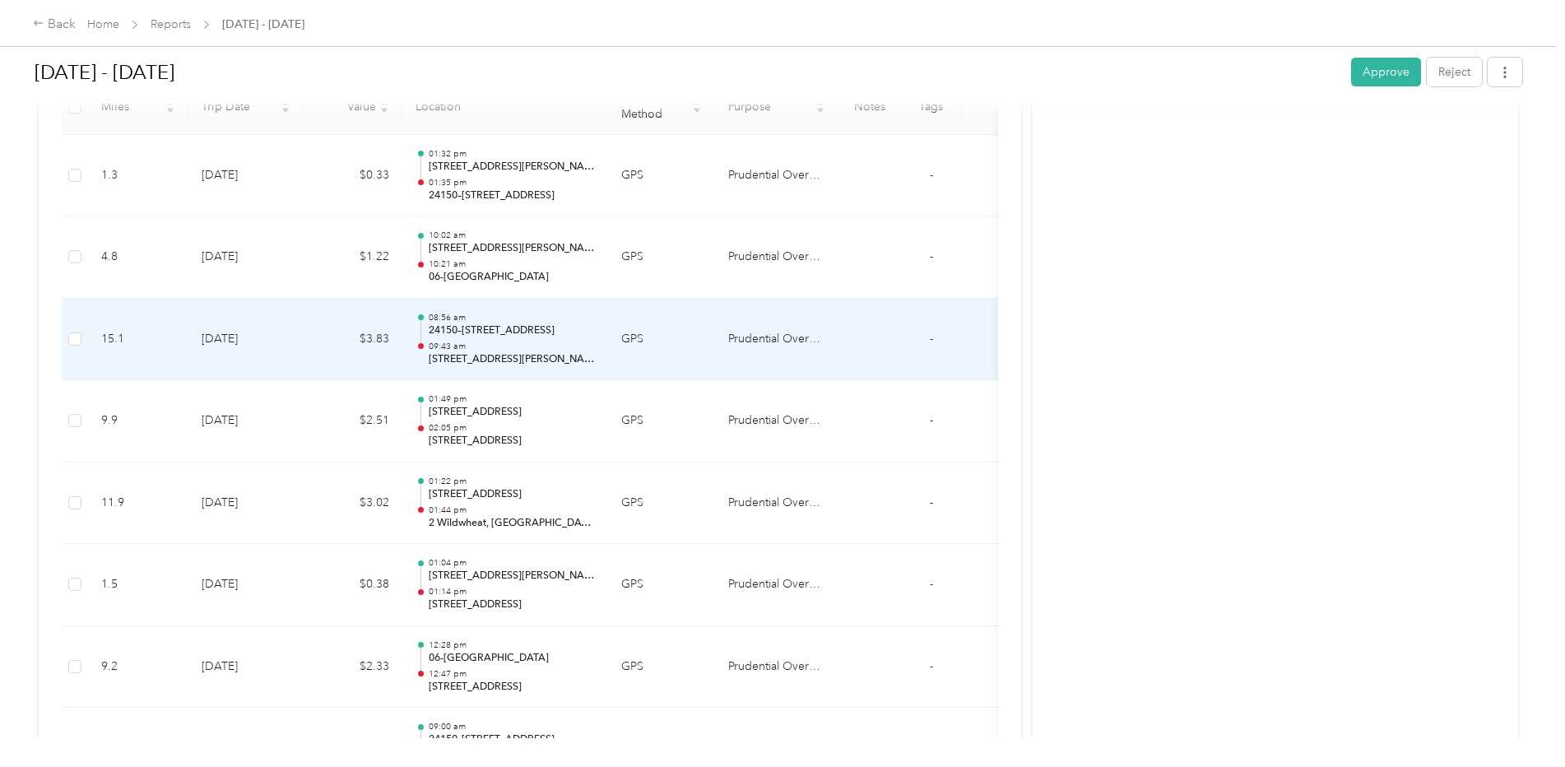
scroll to position [377, 0]
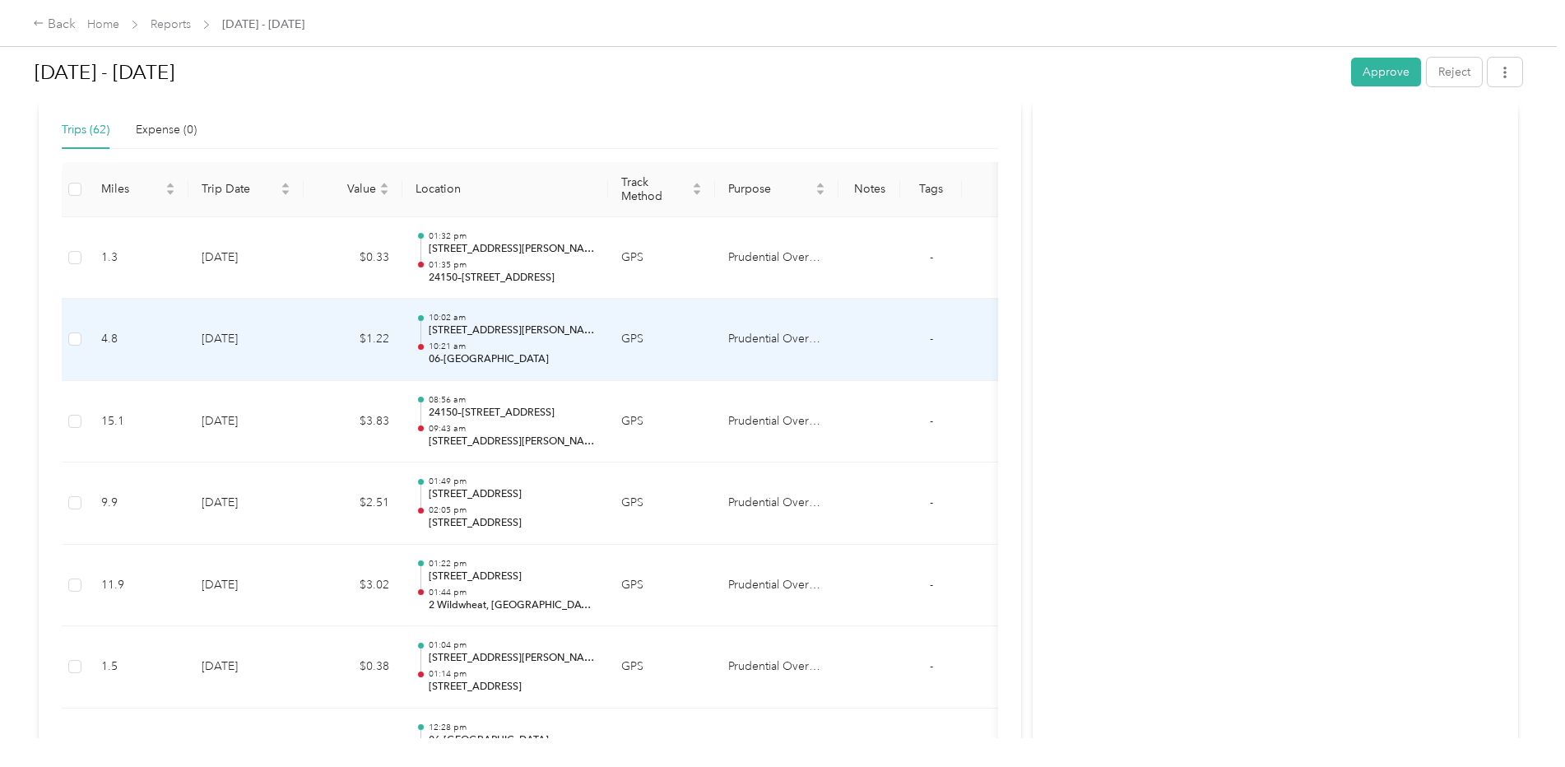
click at [503, 347] on p "10:21 am" at bounding box center [512, 347] width 166 height 12
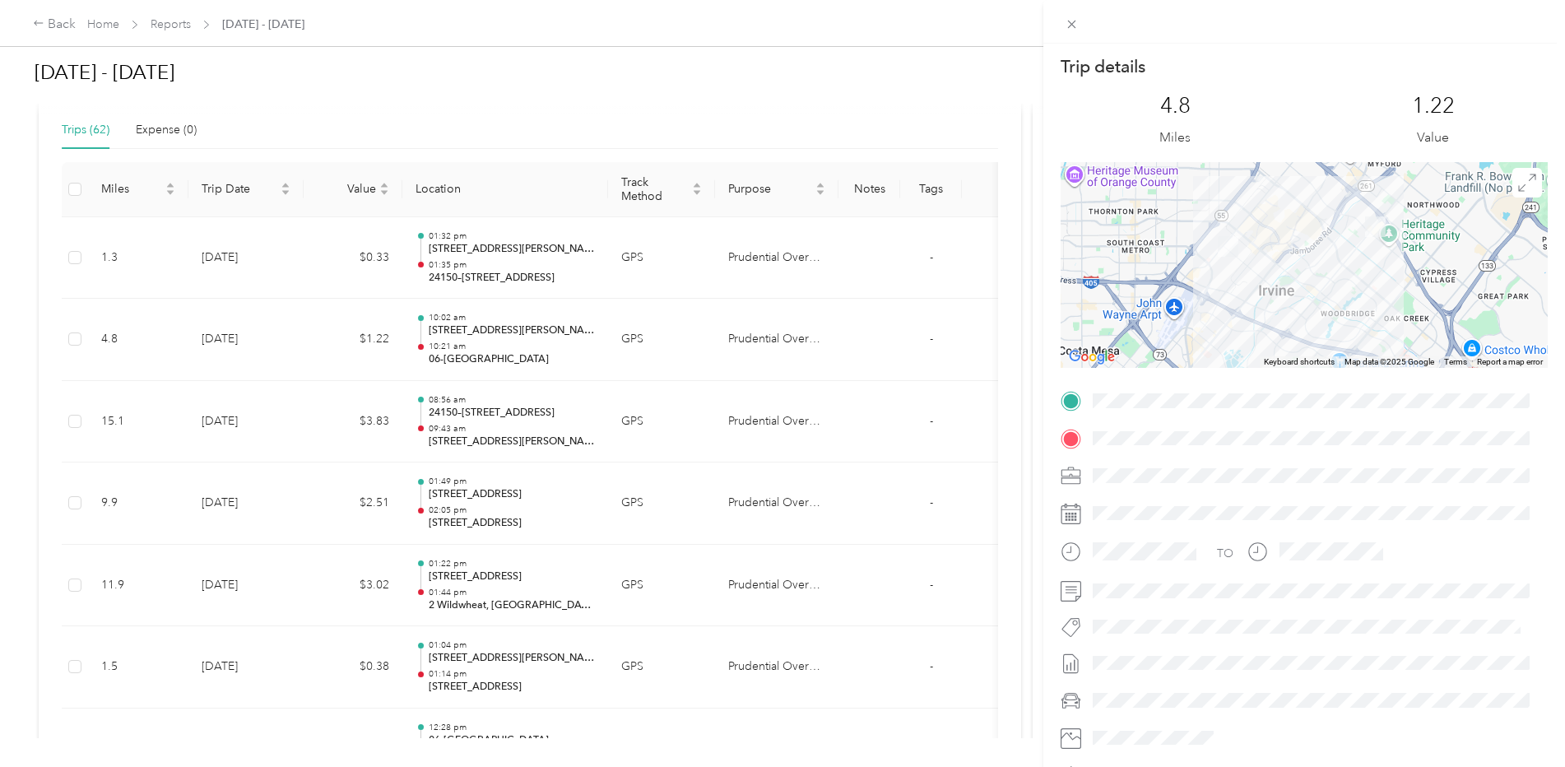
click at [491, 331] on div "Trip details This trip cannot be edited because it is either under review, appr…" at bounding box center [782, 383] width 1565 height 767
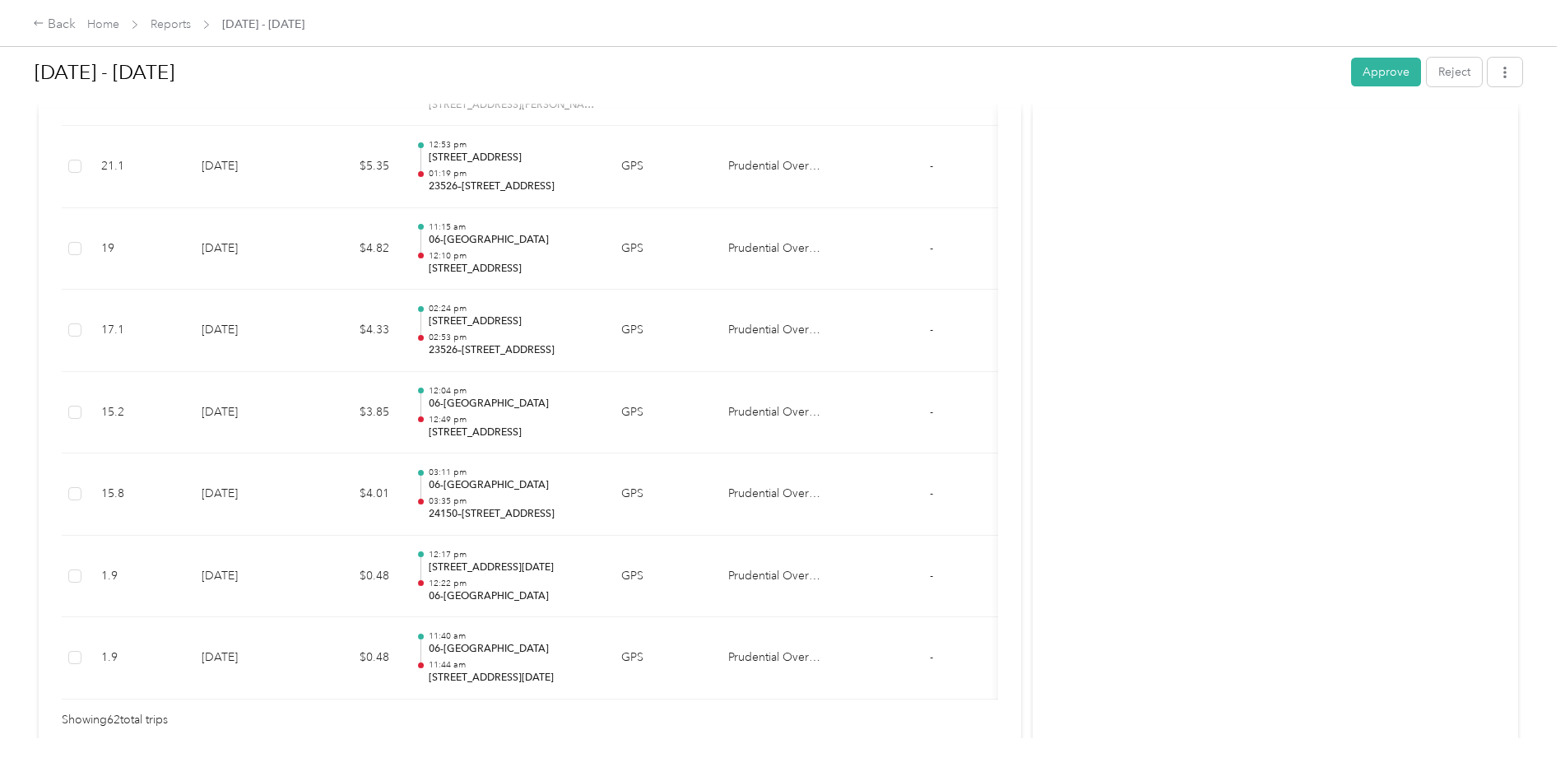
scroll to position [5067, 0]
